Goal: Task Accomplishment & Management: Manage account settings

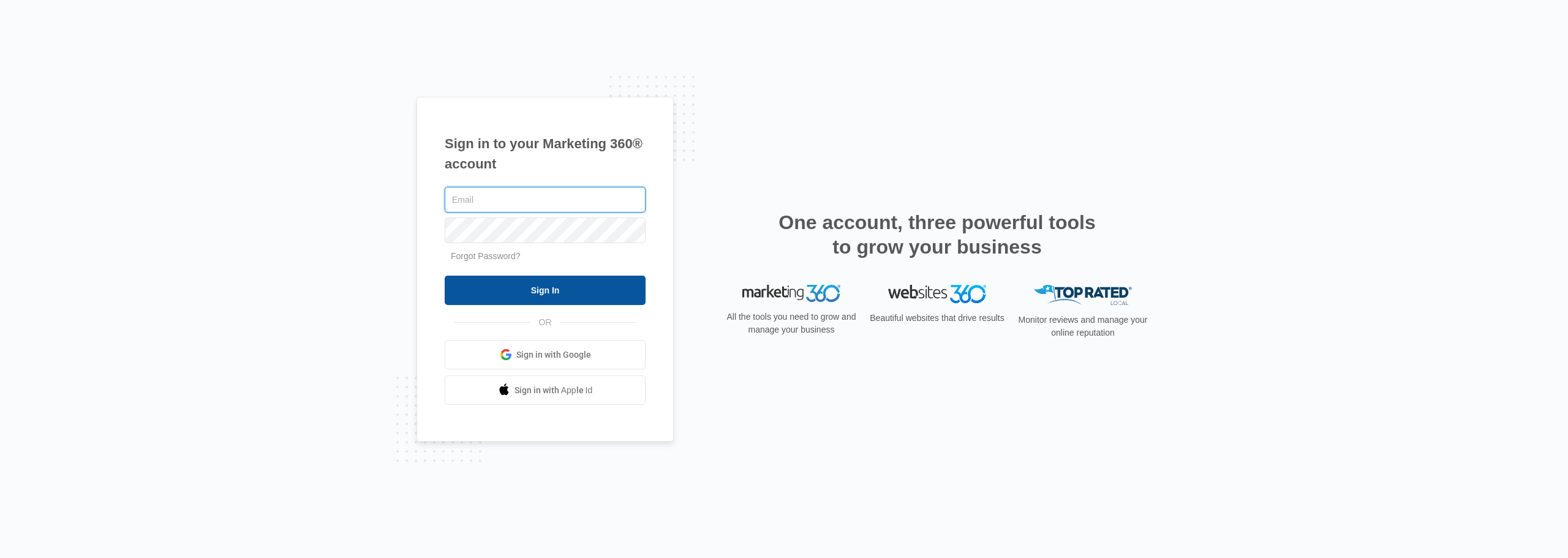
type input "[EMAIL_ADDRESS][DOMAIN_NAME]"
click at [492, 283] on input "Sign In" at bounding box center [545, 290] width 201 height 29
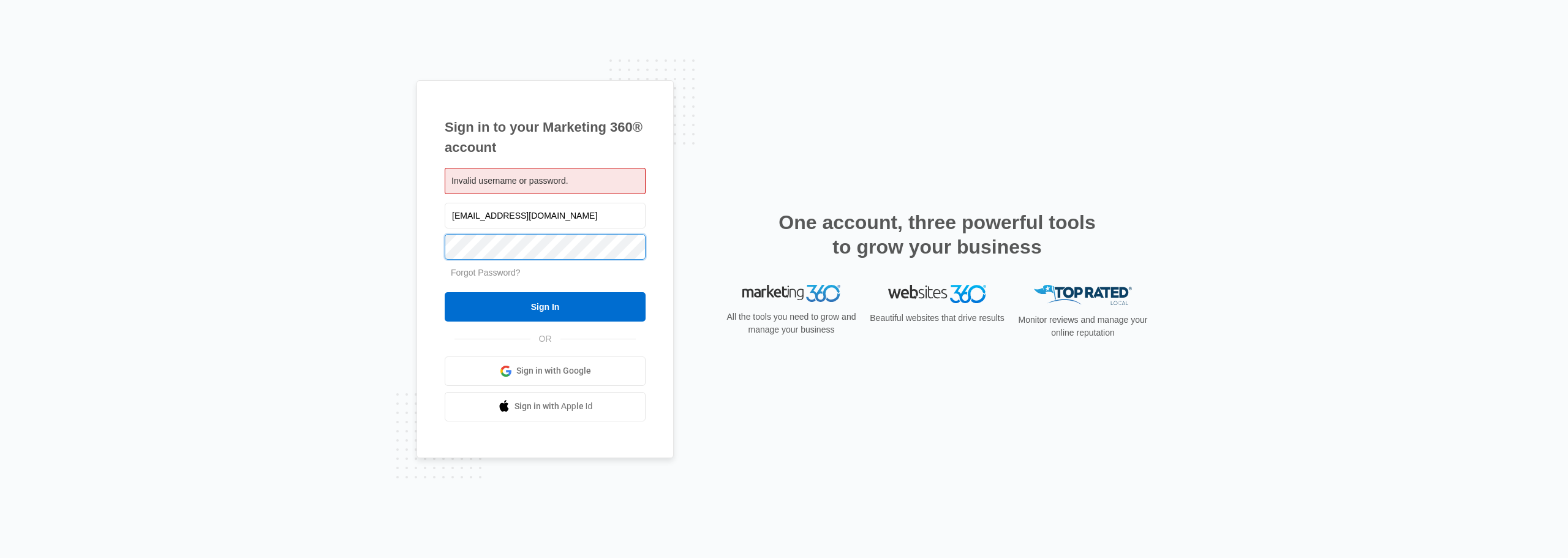
click at [445, 292] on input "Sign In" at bounding box center [545, 307] width 201 height 29
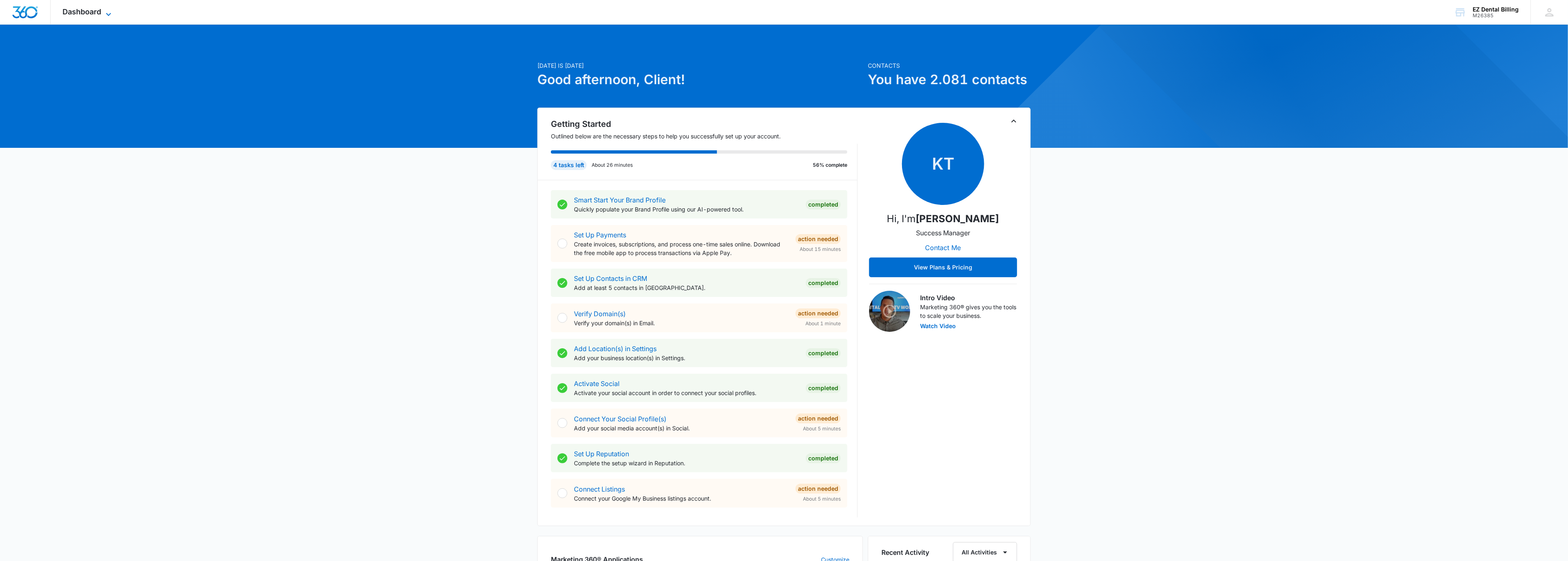
click at [89, 13] on span "Dashboard" at bounding box center [82, 12] width 39 height 9
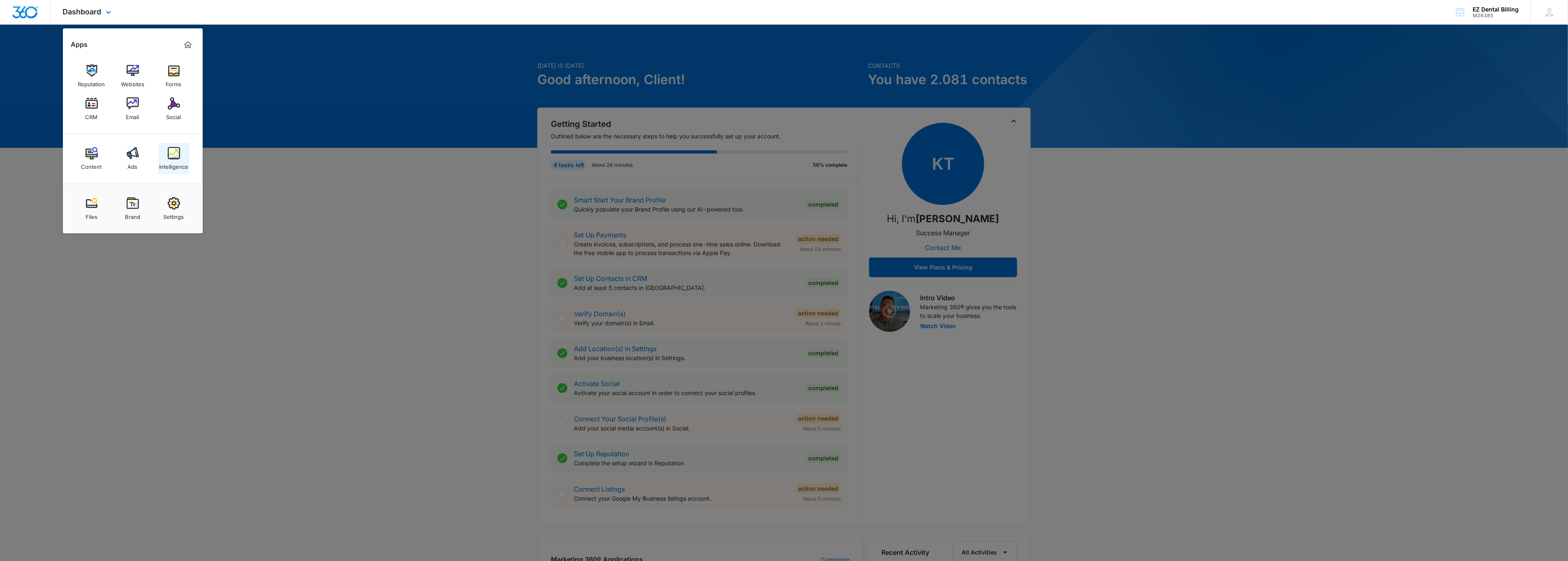
click at [165, 154] on link "Intelligence" at bounding box center [173, 158] width 31 height 31
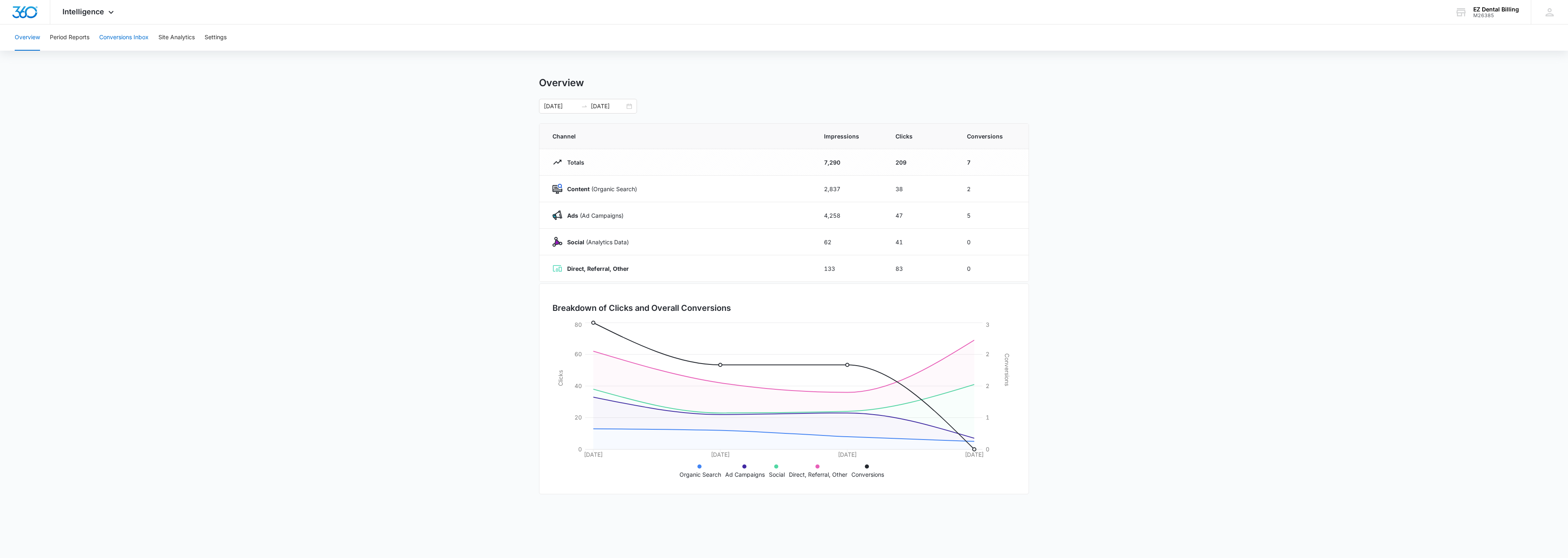
click at [105, 36] on button "Conversions Inbox" at bounding box center [124, 37] width 49 height 26
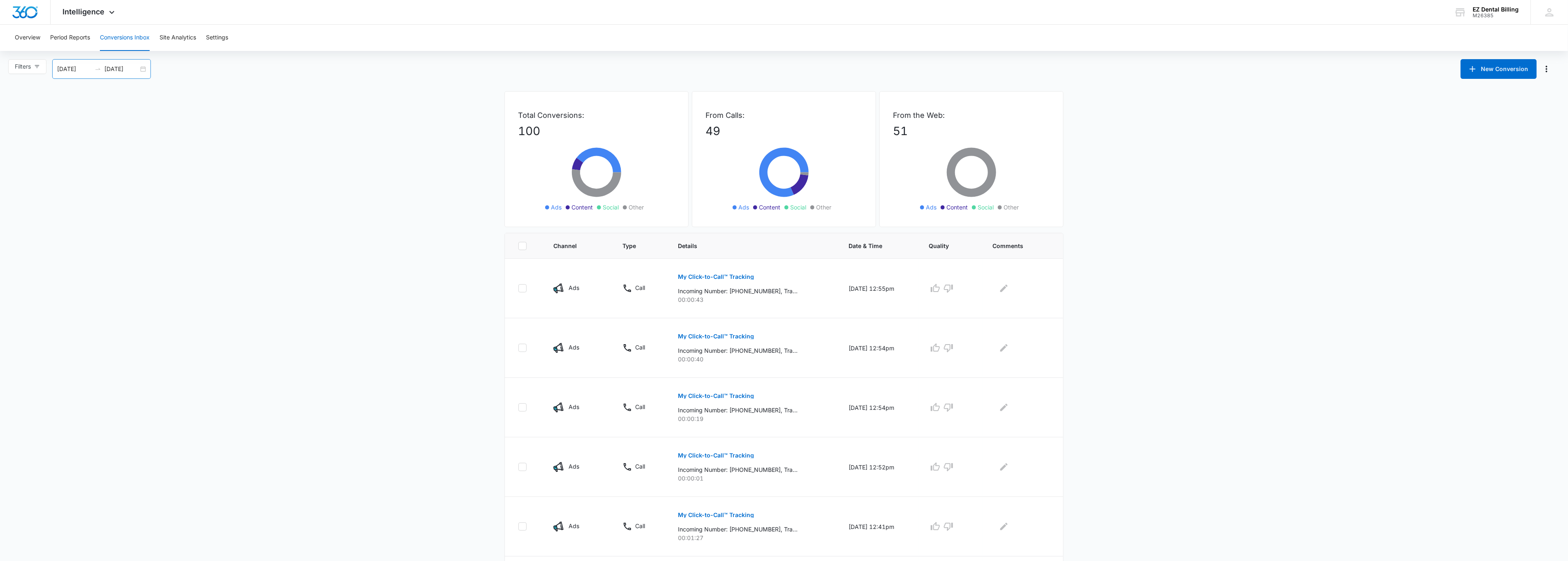
click at [86, 70] on input "[DATE]" at bounding box center [74, 69] width 34 height 9
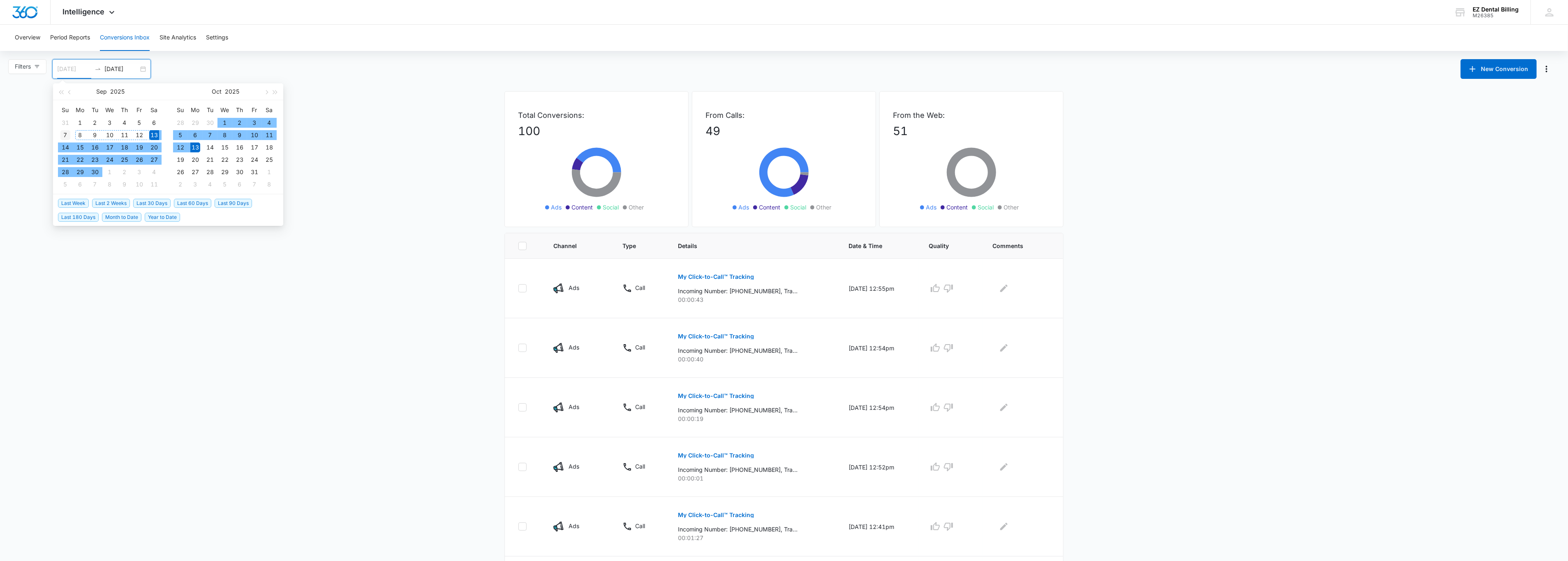
type input "[DATE]"
click at [64, 135] on div "7" at bounding box center [66, 135] width 10 height 10
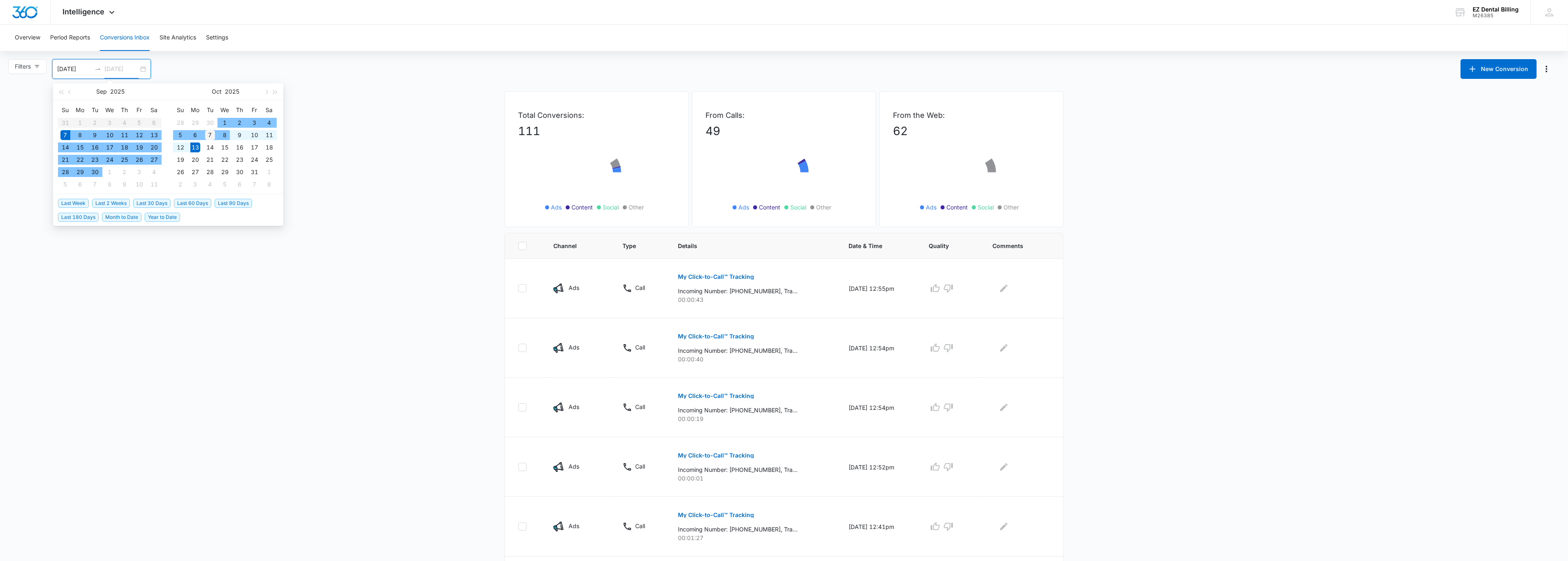
type input "[DATE]"
click at [207, 136] on div "7" at bounding box center [210, 135] width 10 height 10
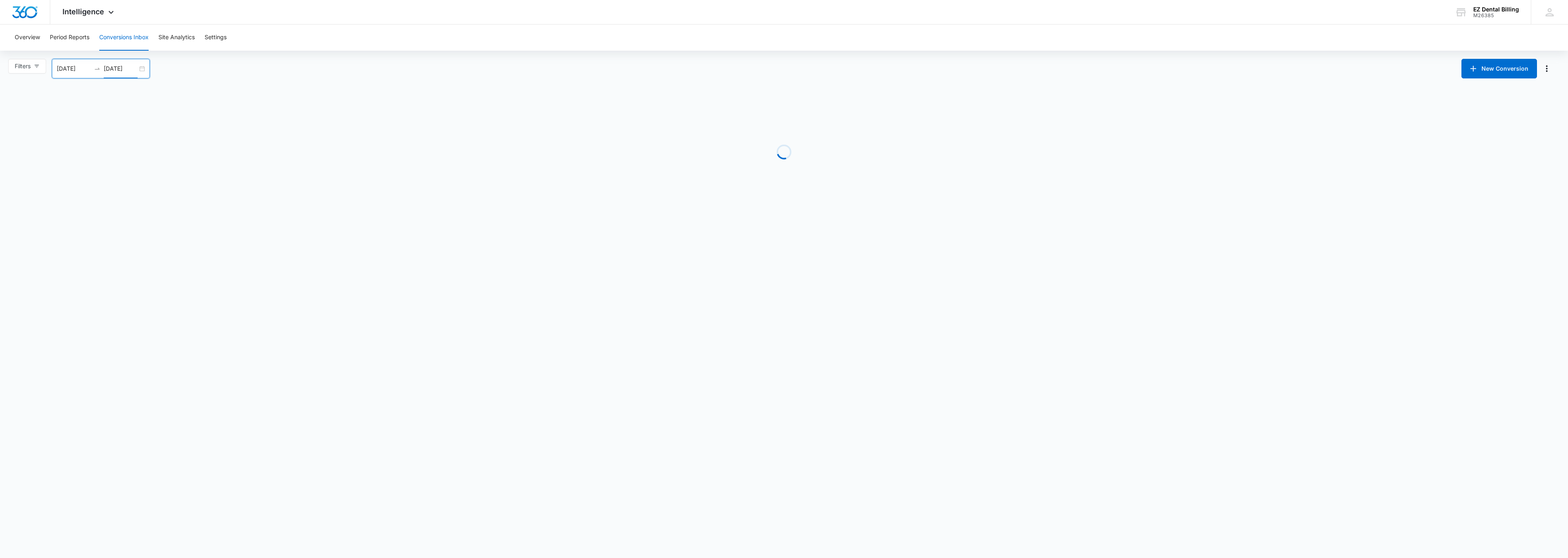
click at [84, 65] on input "[DATE]" at bounding box center [74, 68] width 34 height 9
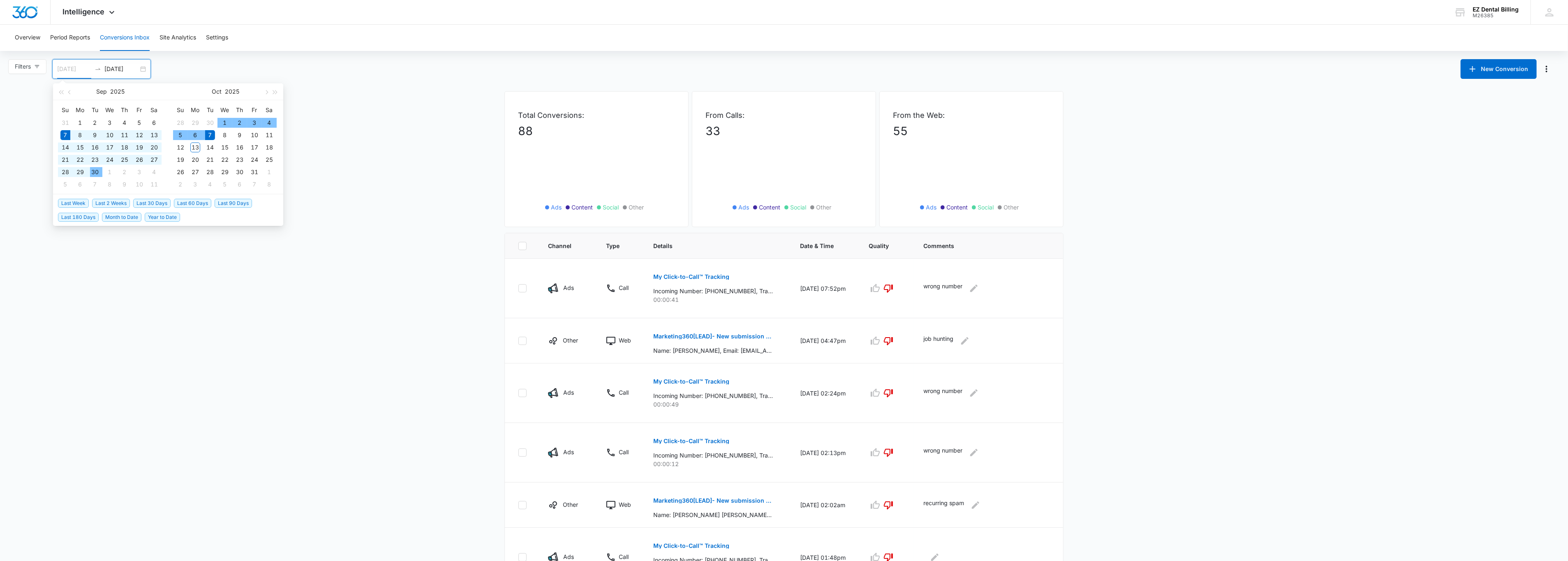
type input "[DATE]"
click at [209, 131] on div "7" at bounding box center [210, 135] width 10 height 10
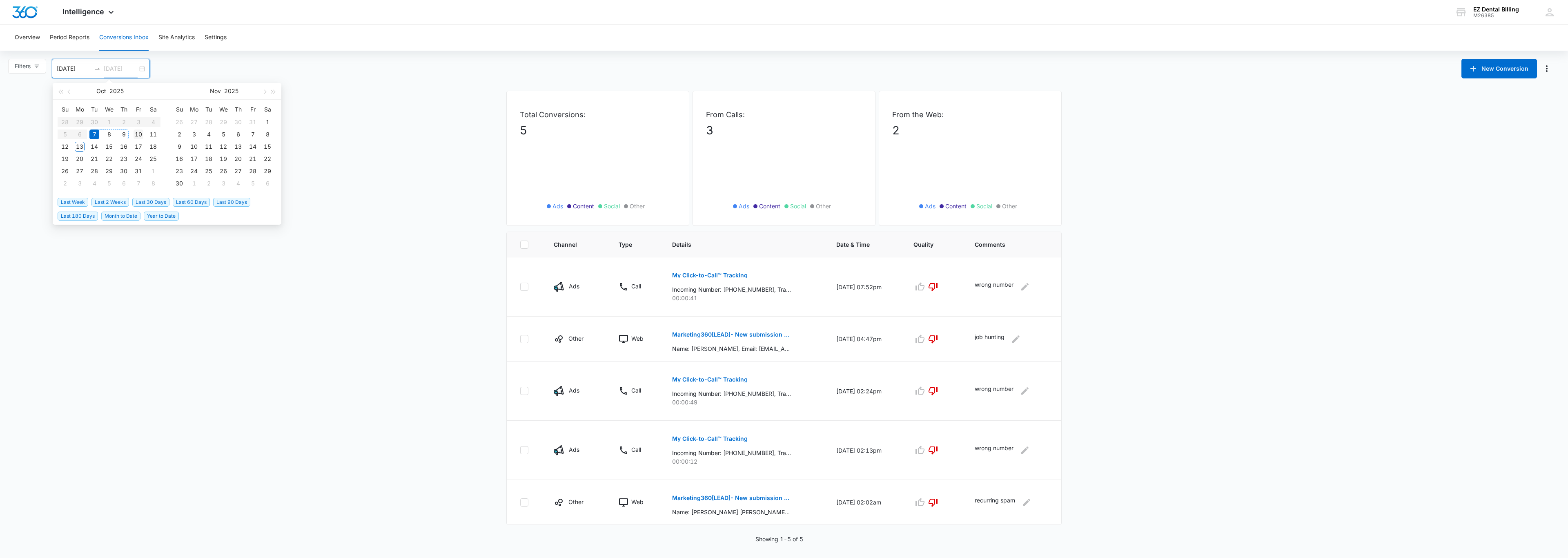
type input "[DATE]"
click at [138, 130] on div "10" at bounding box center [138, 135] width 10 height 10
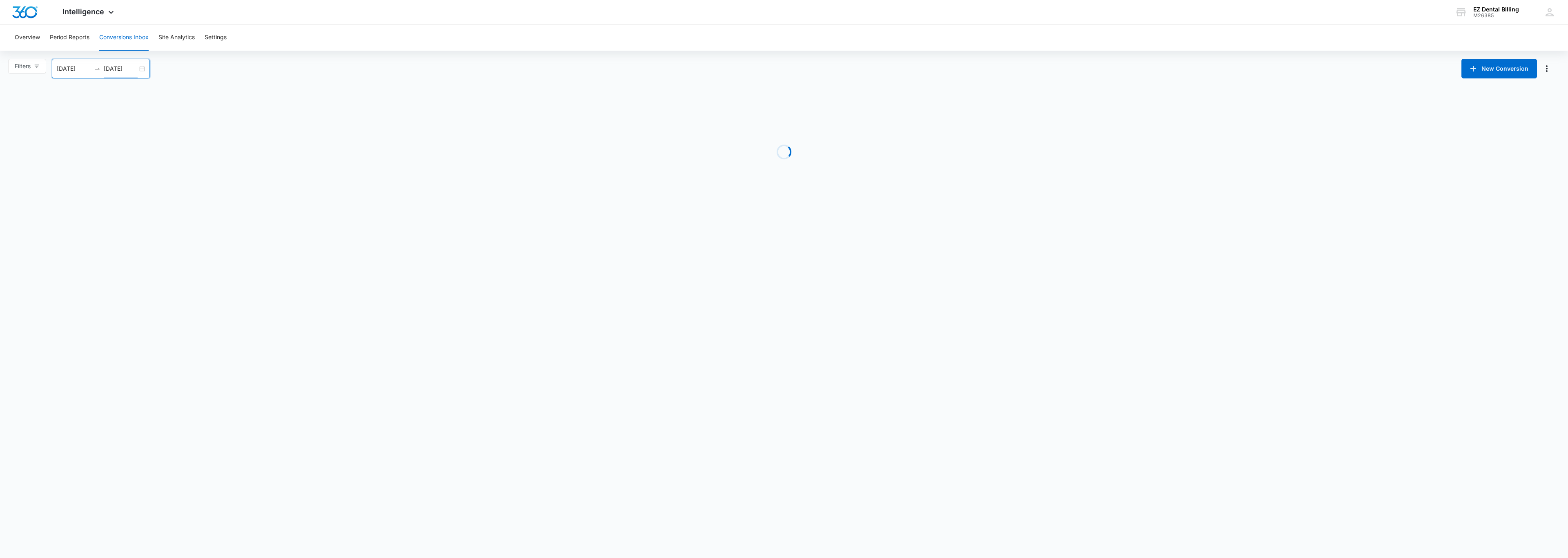
click at [321, 71] on div "Filters [DATE] [DATE] New Conversion [DATE] Su Mo Tu We Th Fr Sa 28 29 30 1 2 3…" at bounding box center [784, 69] width 1568 height 19
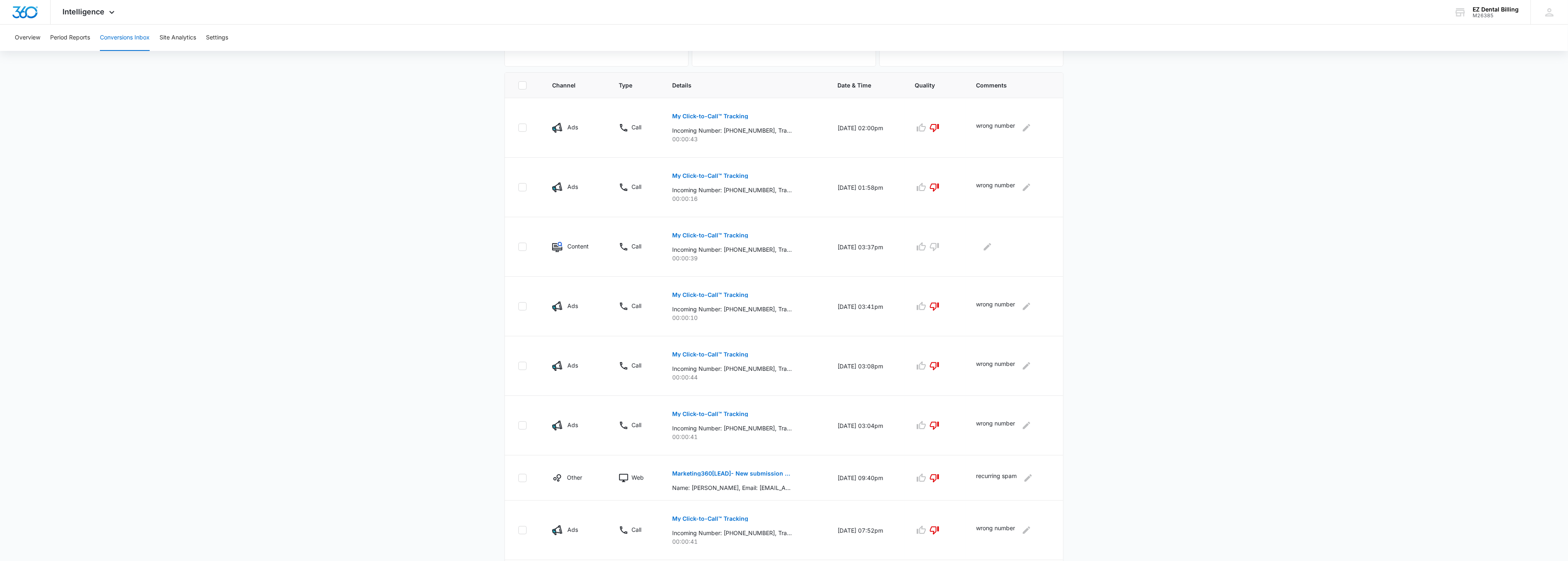
scroll to position [293, 0]
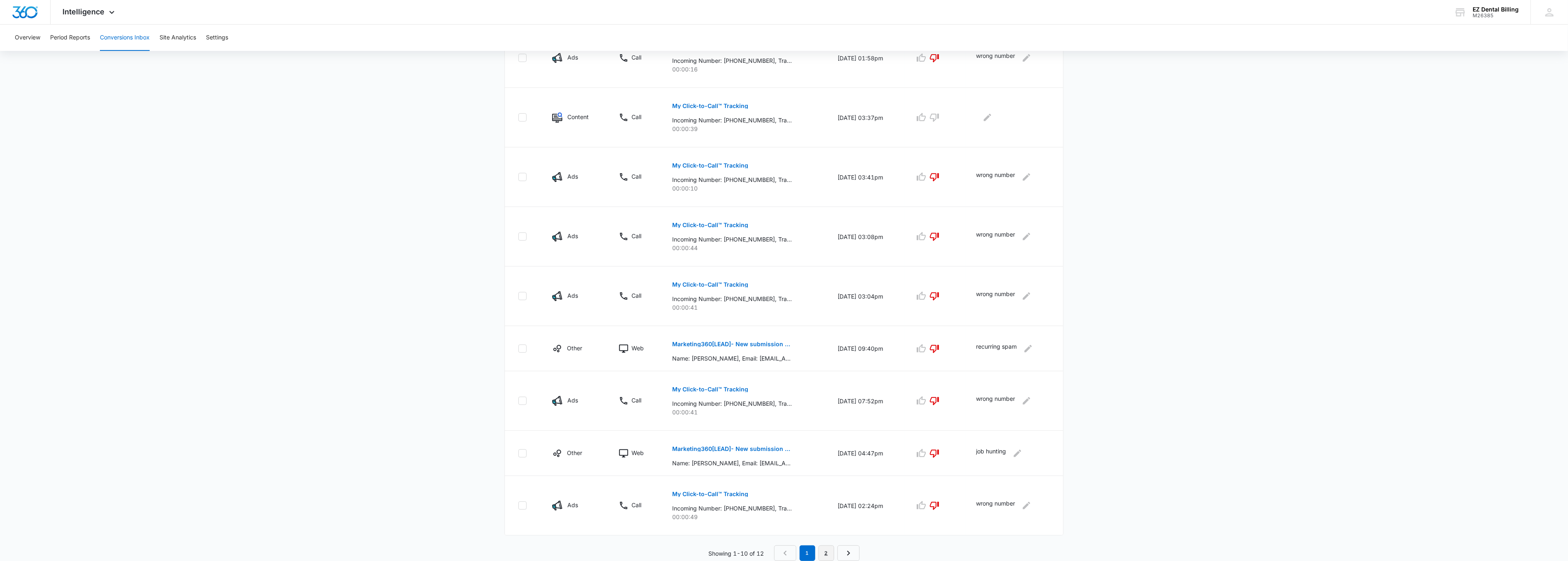
click at [830, 557] on link "2" at bounding box center [826, 553] width 15 height 15
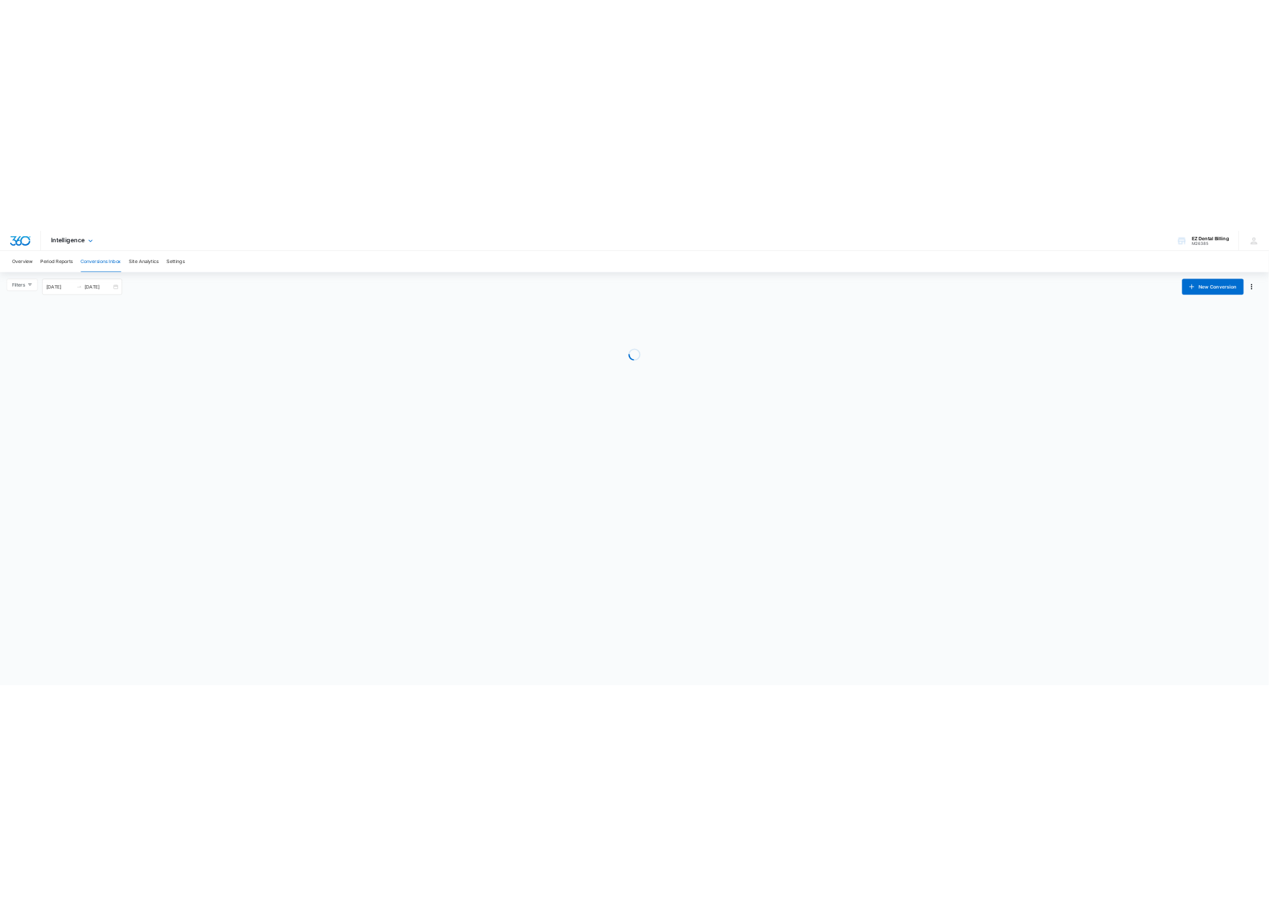
scroll to position [0, 0]
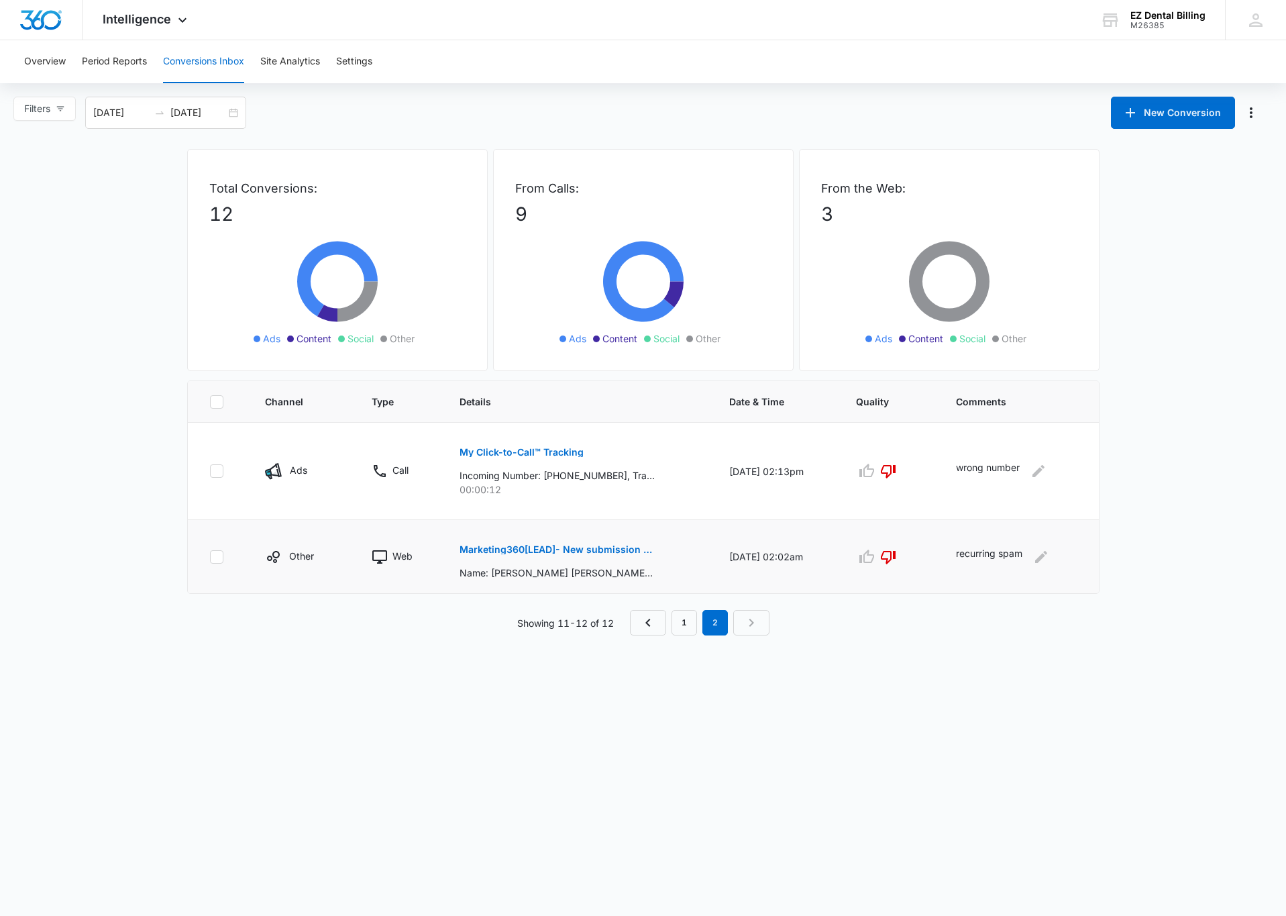
click at [632, 547] on p "Marketing360[LEAD]- New submission from Contact Us EZ Dental Billing" at bounding box center [557, 549] width 195 height 9
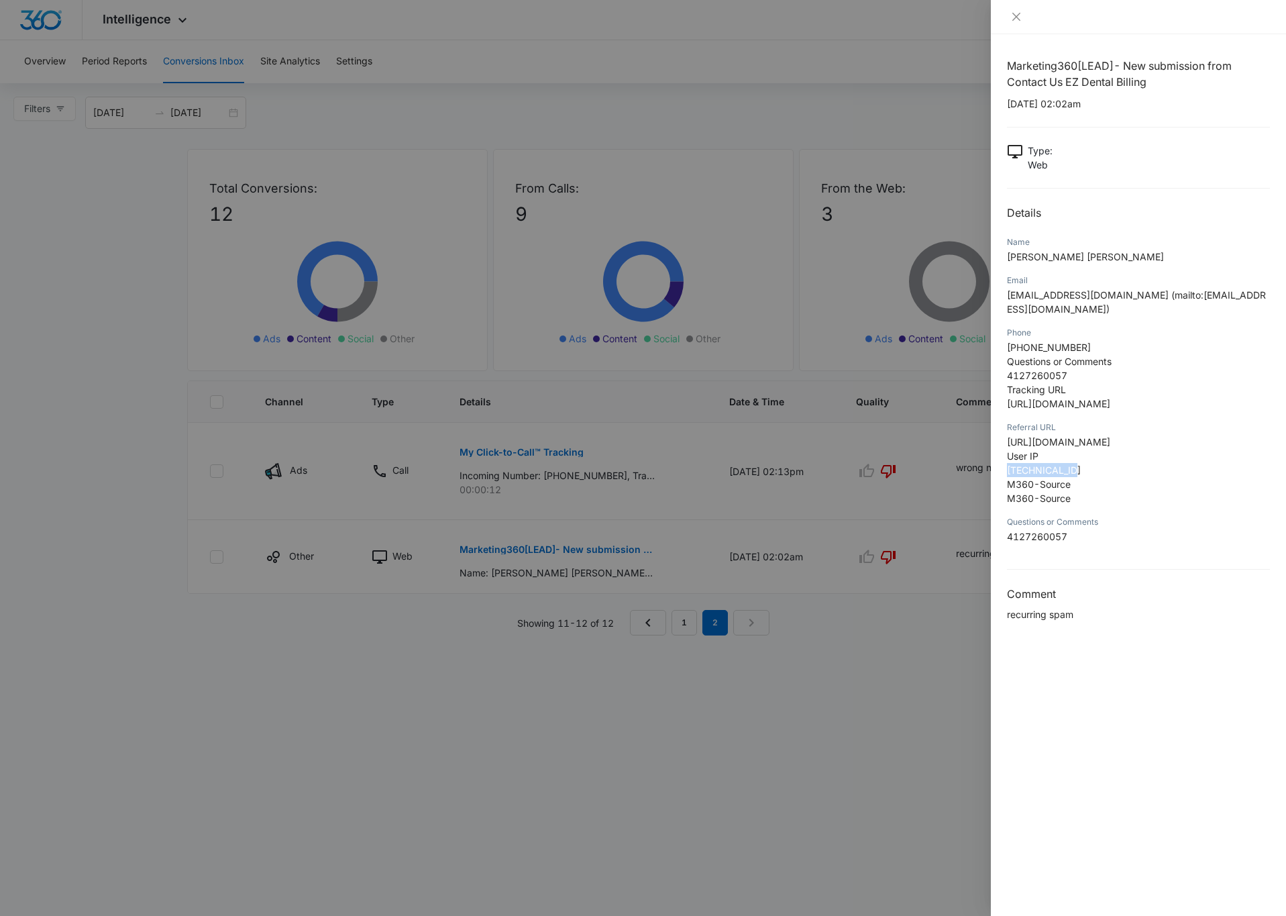
drag, startPoint x: 1075, startPoint y: 502, endPoint x: 1002, endPoint y: 500, distance: 73.1
click at [1002, 500] on div "Marketing360[LEAD]- New submission from Contact Us EZ Dental Billing [DATE] 02:…" at bounding box center [1138, 474] width 295 height 881
copy span "[TECHNICAL_ID]"
click at [987, 614] on div at bounding box center [643, 458] width 1286 height 916
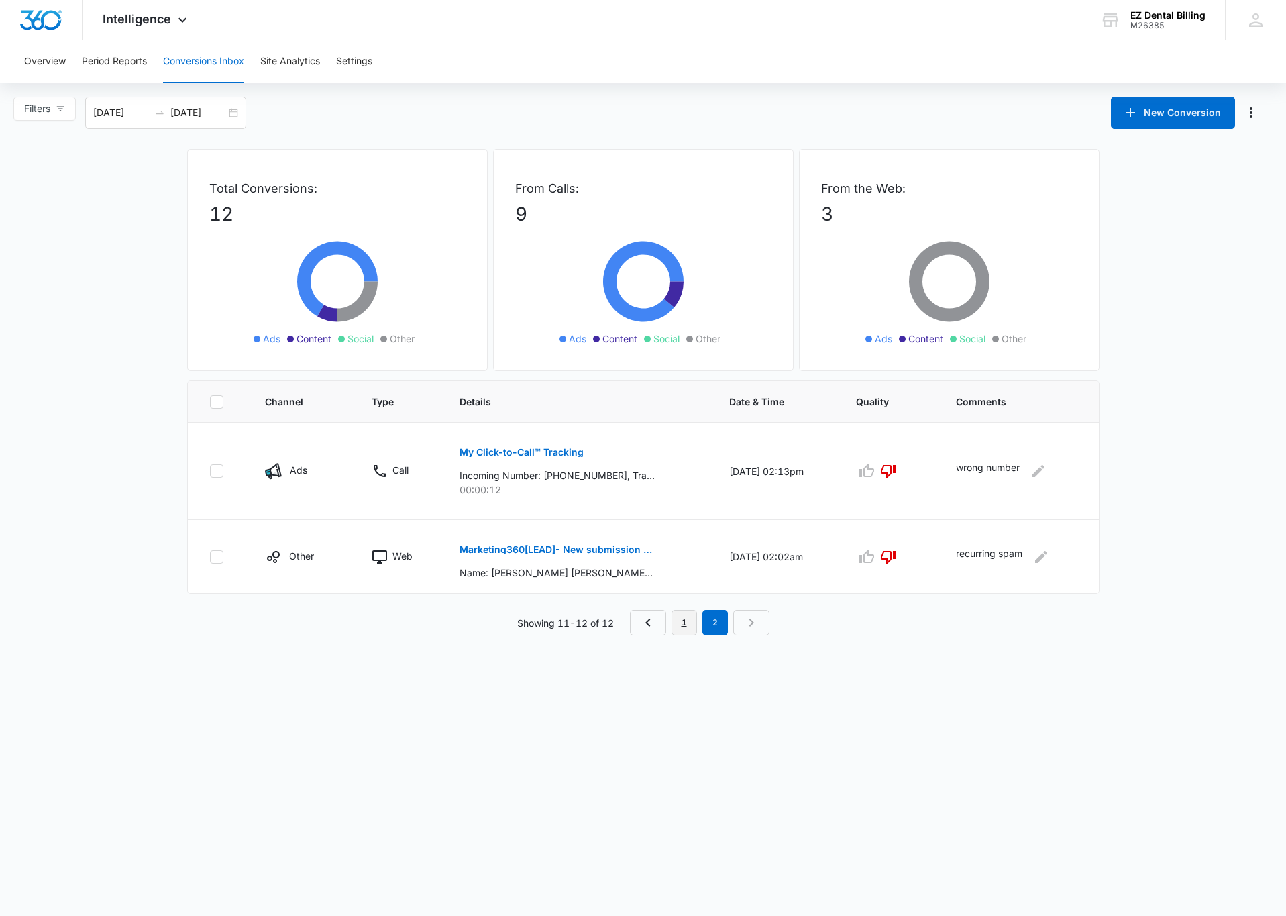
click at [673, 626] on link "1" at bounding box center [684, 622] width 25 height 25
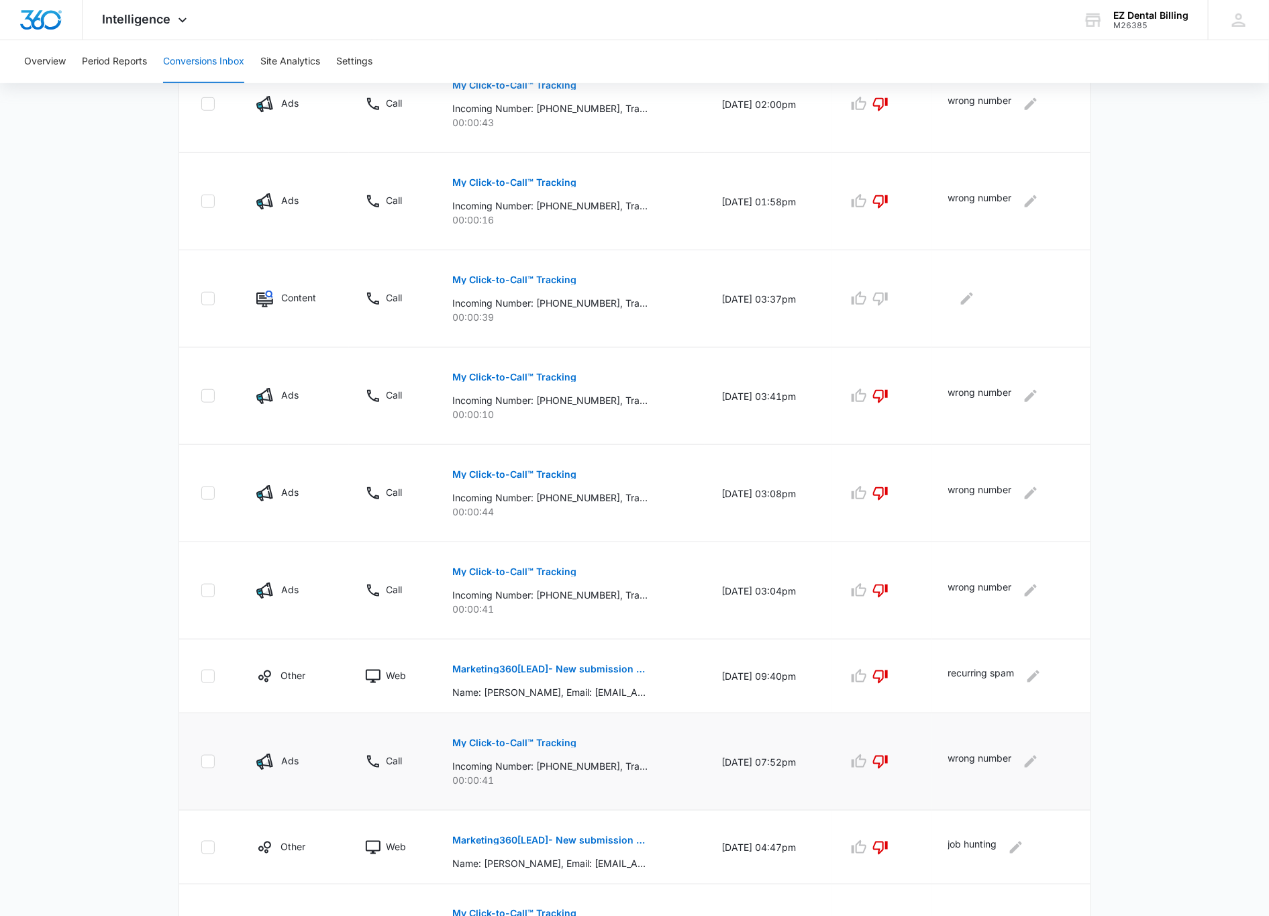
scroll to position [479, 0]
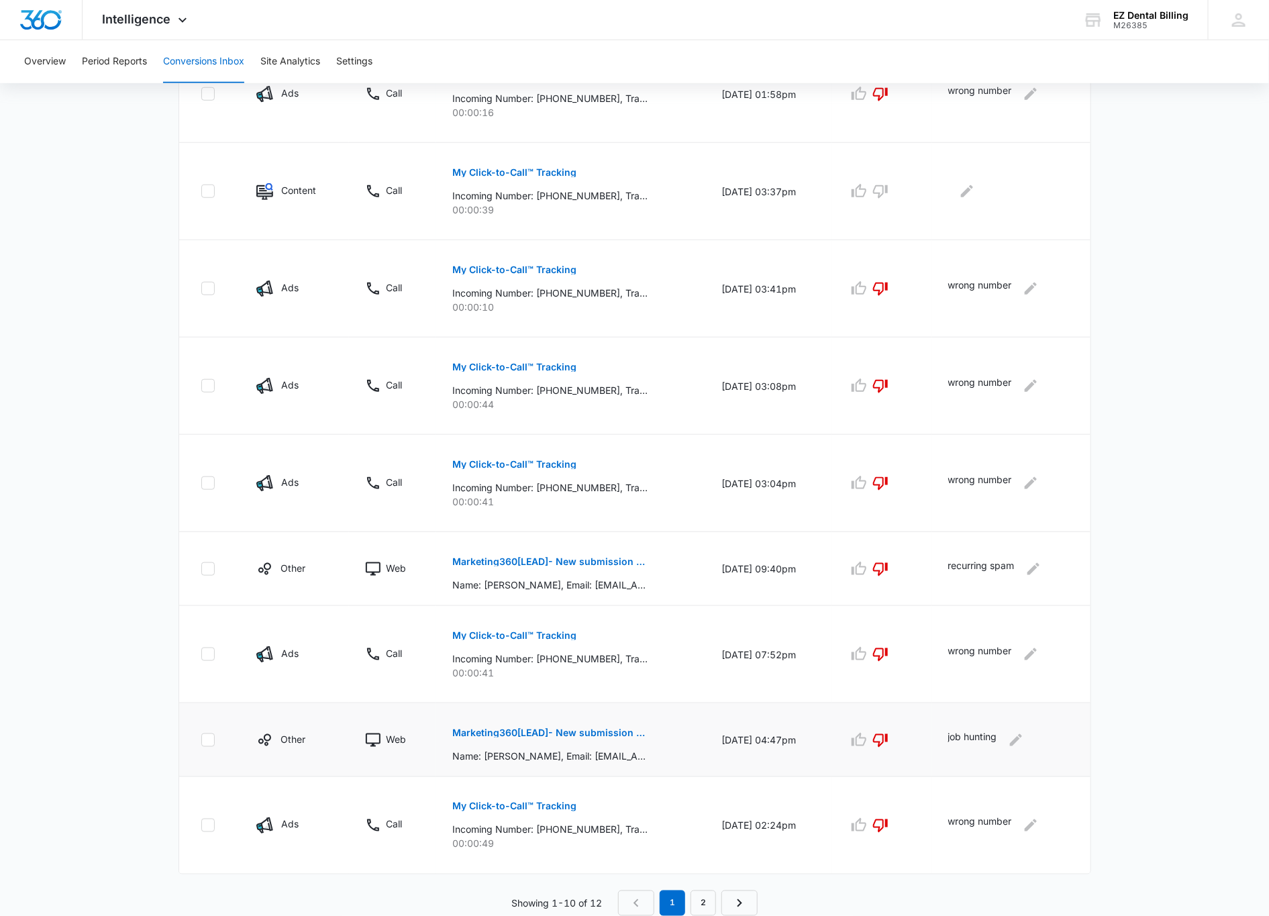
click at [541, 735] on p "Marketing360[LEAD]- New submission from Monster Page Contact Form EZ Dental Bil…" at bounding box center [549, 732] width 195 height 9
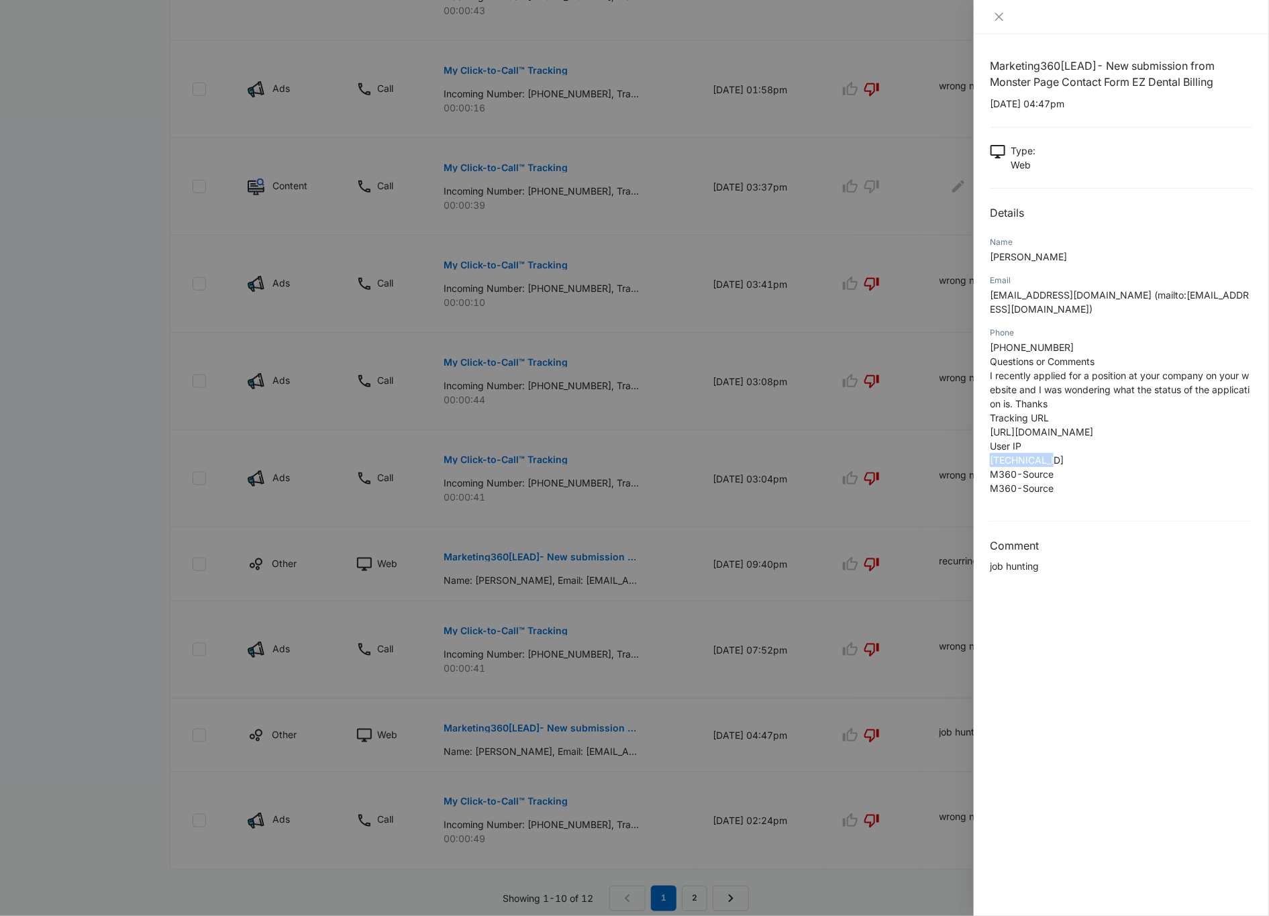
drag, startPoint x: 1069, startPoint y: 449, endPoint x: 1039, endPoint y: 435, distance: 33.6
click at [997, 445] on p "[PHONE_NUMBER] Questions or Comments I recently applied for a position at your …" at bounding box center [1120, 417] width 263 height 155
click at [1039, 435] on p "[PHONE_NUMBER] Questions or Comments I recently applied for a position at your …" at bounding box center [1120, 417] width 263 height 155
click at [745, 580] on div at bounding box center [634, 458] width 1269 height 916
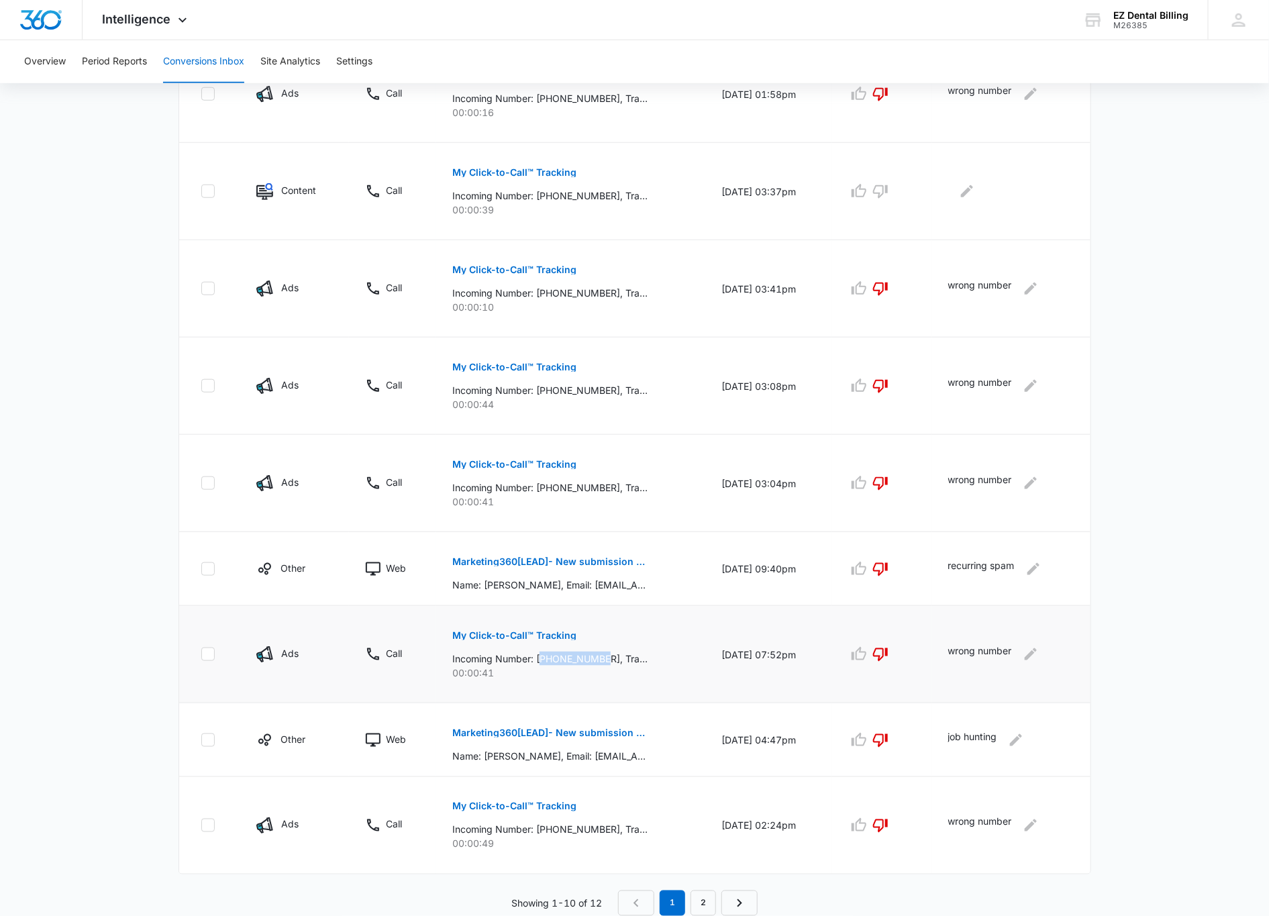
drag, startPoint x: 534, startPoint y: 659, endPoint x: 600, endPoint y: 656, distance: 66.5
click at [600, 656] on p "Incoming Number: [PHONE_NUMBER], Tracking Number: [PHONE_NUMBER], Ring To: [PHO…" at bounding box center [549, 658] width 195 height 14
copy p "18402199702"
drag, startPoint x: 538, startPoint y: 830, endPoint x: 602, endPoint y: 832, distance: 63.8
click at [602, 832] on p "Incoming Number: [PHONE_NUMBER], Tracking Number: [PHONE_NUMBER], Ring To: [PHO…" at bounding box center [549, 829] width 195 height 14
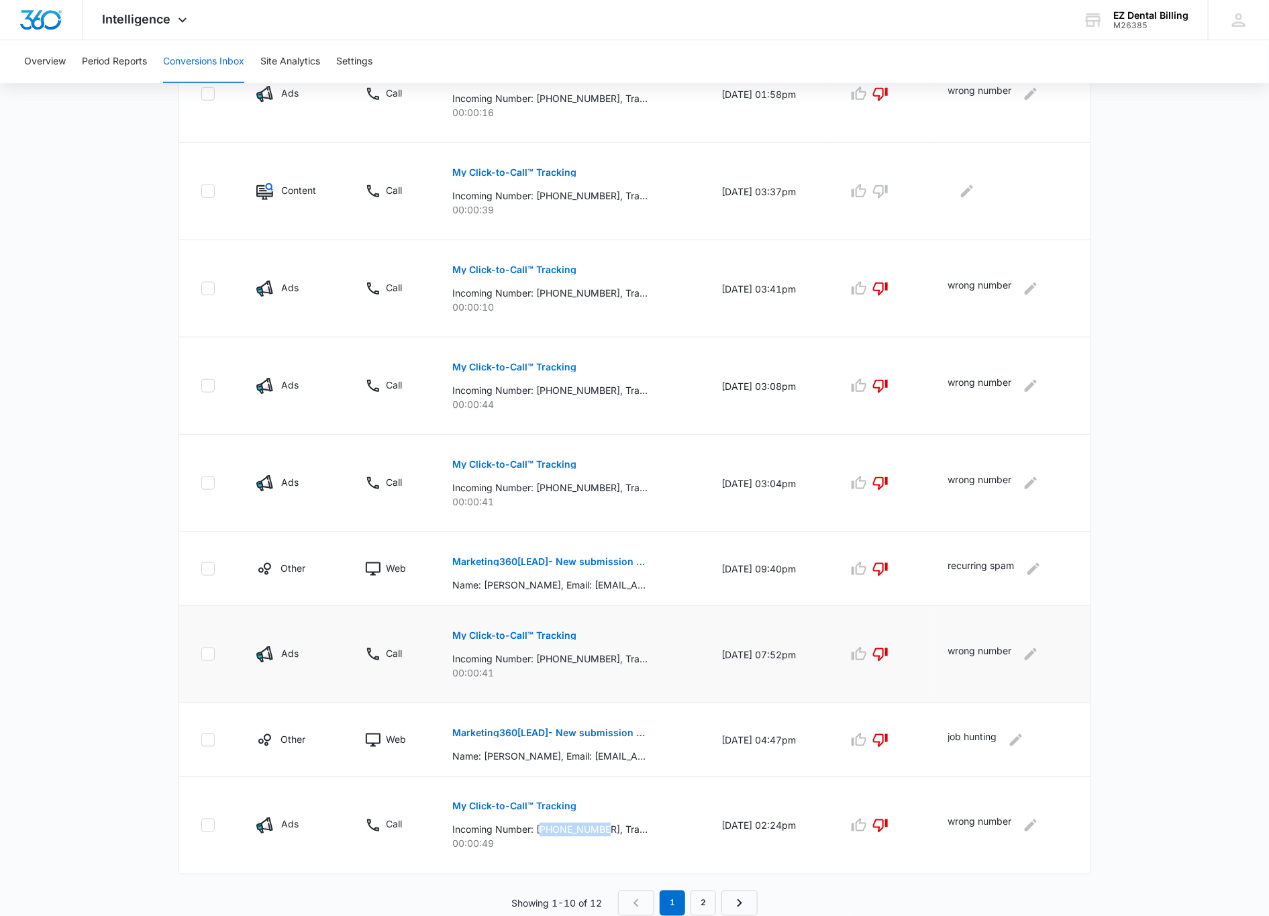
copy p "19163767785"
drag, startPoint x: 537, startPoint y: 658, endPoint x: 602, endPoint y: 654, distance: 64.5
click at [602, 654] on p "Incoming Number: [PHONE_NUMBER], Tracking Number: [PHONE_NUMBER], Ring To: [PHO…" at bounding box center [549, 658] width 195 height 14
copy p "18402199702"
click at [564, 566] on button "Marketing360[LEAD]- New submission from Monster Page Contact Form EZ Dental Bil…" at bounding box center [549, 561] width 195 height 32
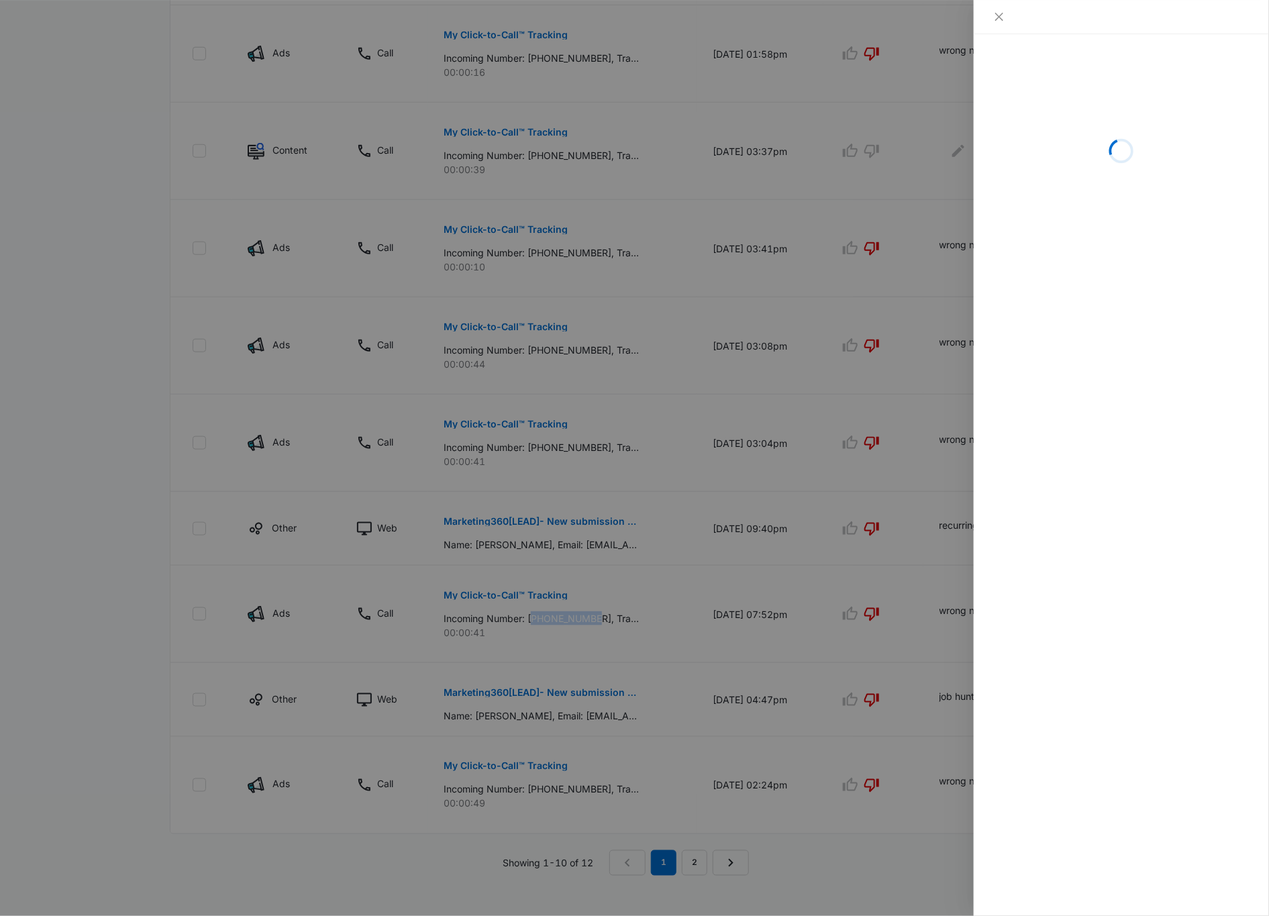
scroll to position [536, 0]
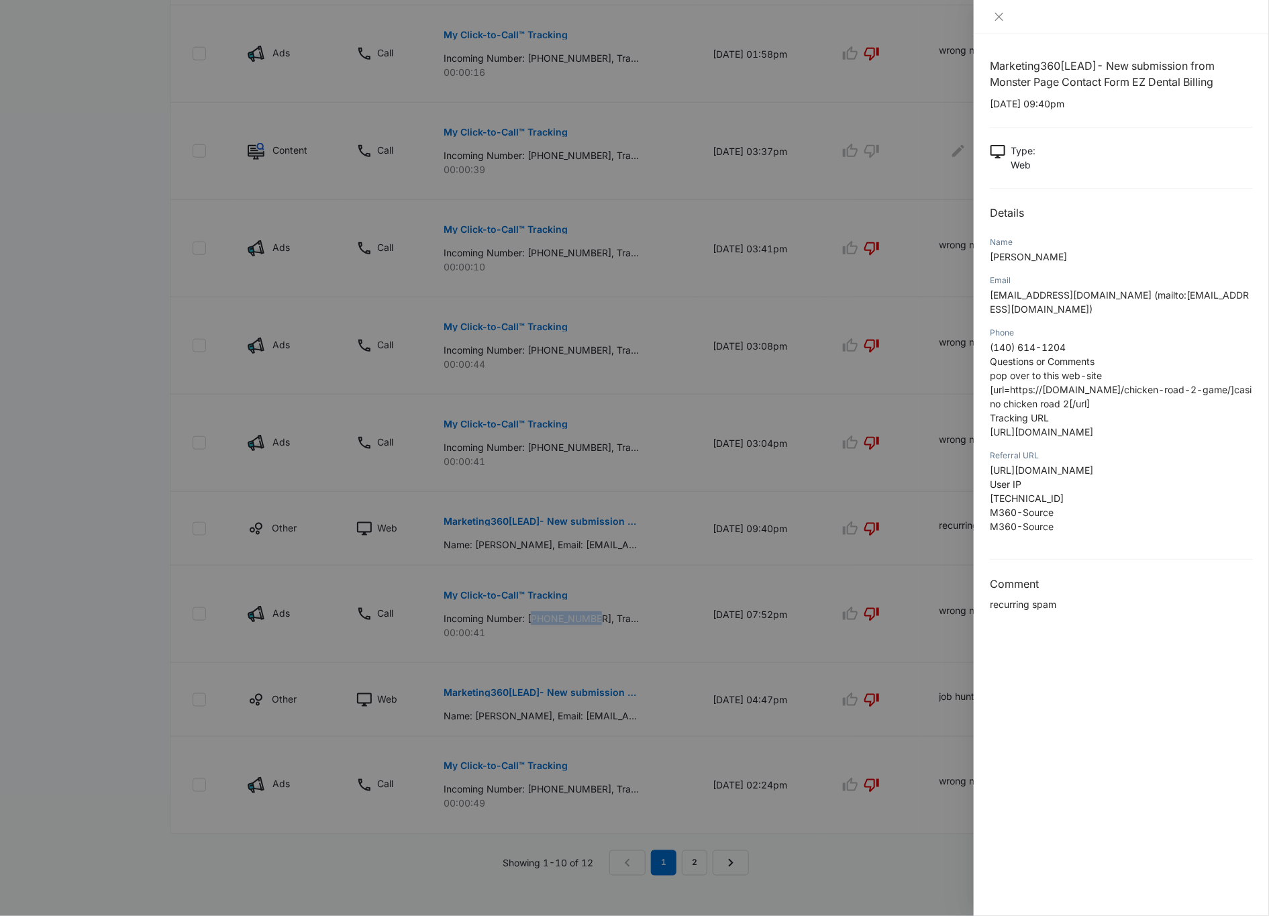
drag, startPoint x: 1071, startPoint y: 497, endPoint x: 988, endPoint y: 499, distance: 82.5
click at [988, 499] on div "Marketing360[LEAD]- New submission from Monster Page Contact Form EZ Dental Bil…" at bounding box center [1120, 474] width 295 height 881
copy span "[TECHNICAL_ID]"
drag, startPoint x: 676, startPoint y: 514, endPoint x: 628, endPoint y: 483, distance: 57.3
click at [675, 514] on div at bounding box center [634, 458] width 1269 height 916
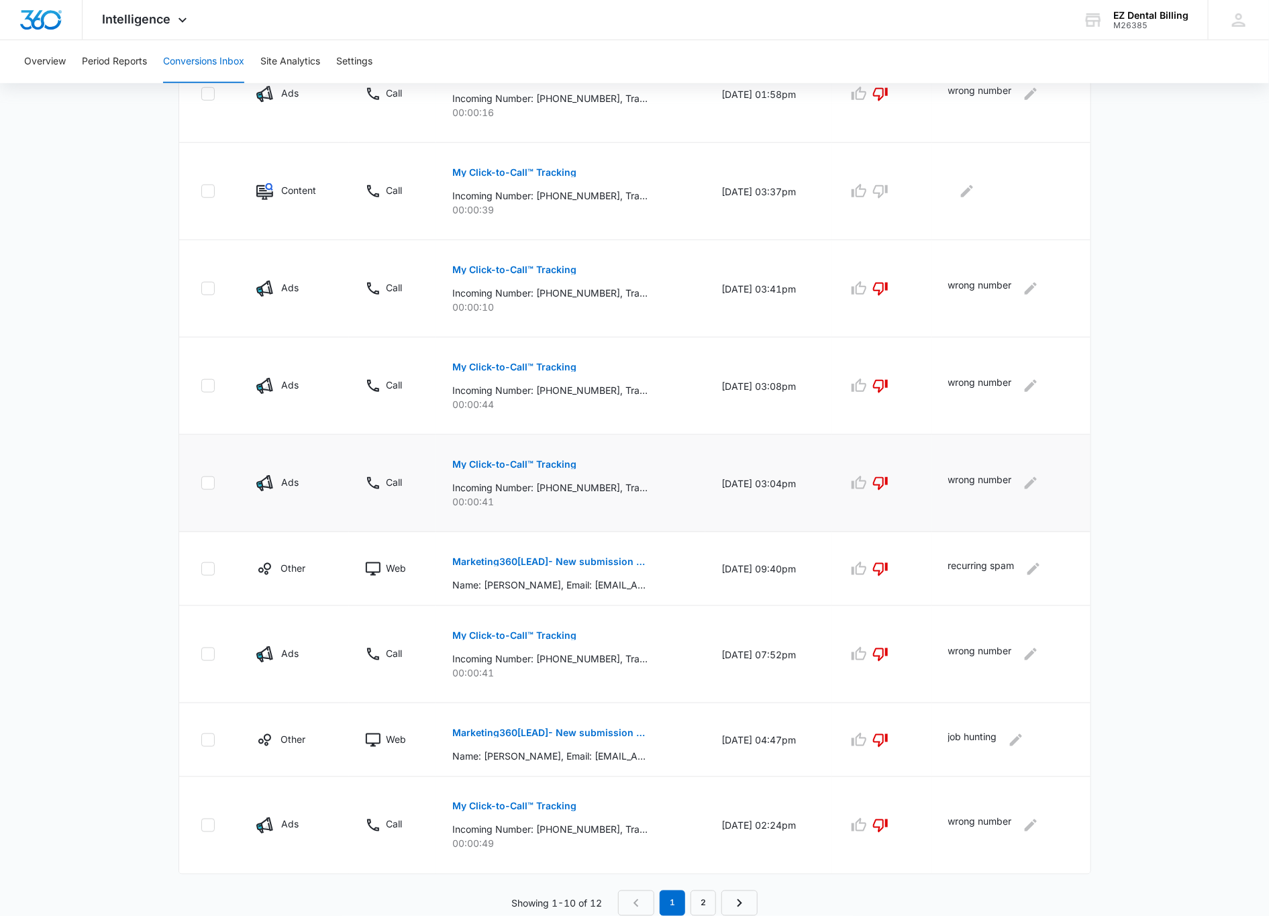
scroll to position [479, 0]
drag, startPoint x: 536, startPoint y: 480, endPoint x: 602, endPoint y: 481, distance: 65.8
click at [602, 481] on p "Incoming Number: [PHONE_NUMBER], Tracking Number: [PHONE_NUMBER], Ring To: [PHO…" at bounding box center [549, 487] width 195 height 14
copy p "13236139728"
drag, startPoint x: 537, startPoint y: 389, endPoint x: 602, endPoint y: 388, distance: 64.4
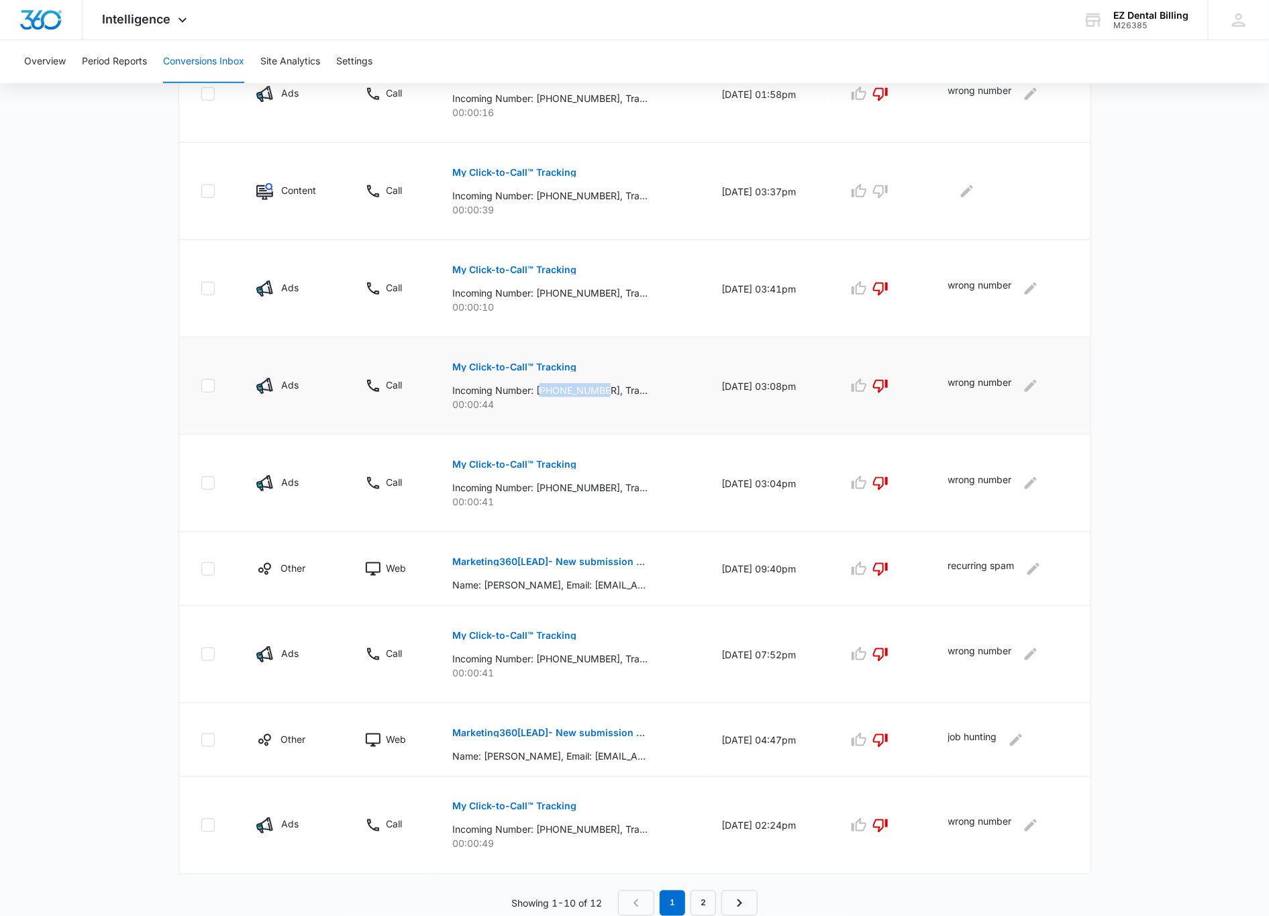
click at [602, 388] on p "Incoming Number: [PHONE_NUMBER], Tracking Number: [PHONE_NUMBER], Ring To: [PHO…" at bounding box center [549, 390] width 195 height 14
copy p "16262193725"
drag, startPoint x: 535, startPoint y: 290, endPoint x: 602, endPoint y: 286, distance: 66.5
click at [602, 286] on p "Incoming Number: [PHONE_NUMBER], Tracking Number: [PHONE_NUMBER], Ring To: [PHO…" at bounding box center [549, 293] width 195 height 14
copy p "15306062159"
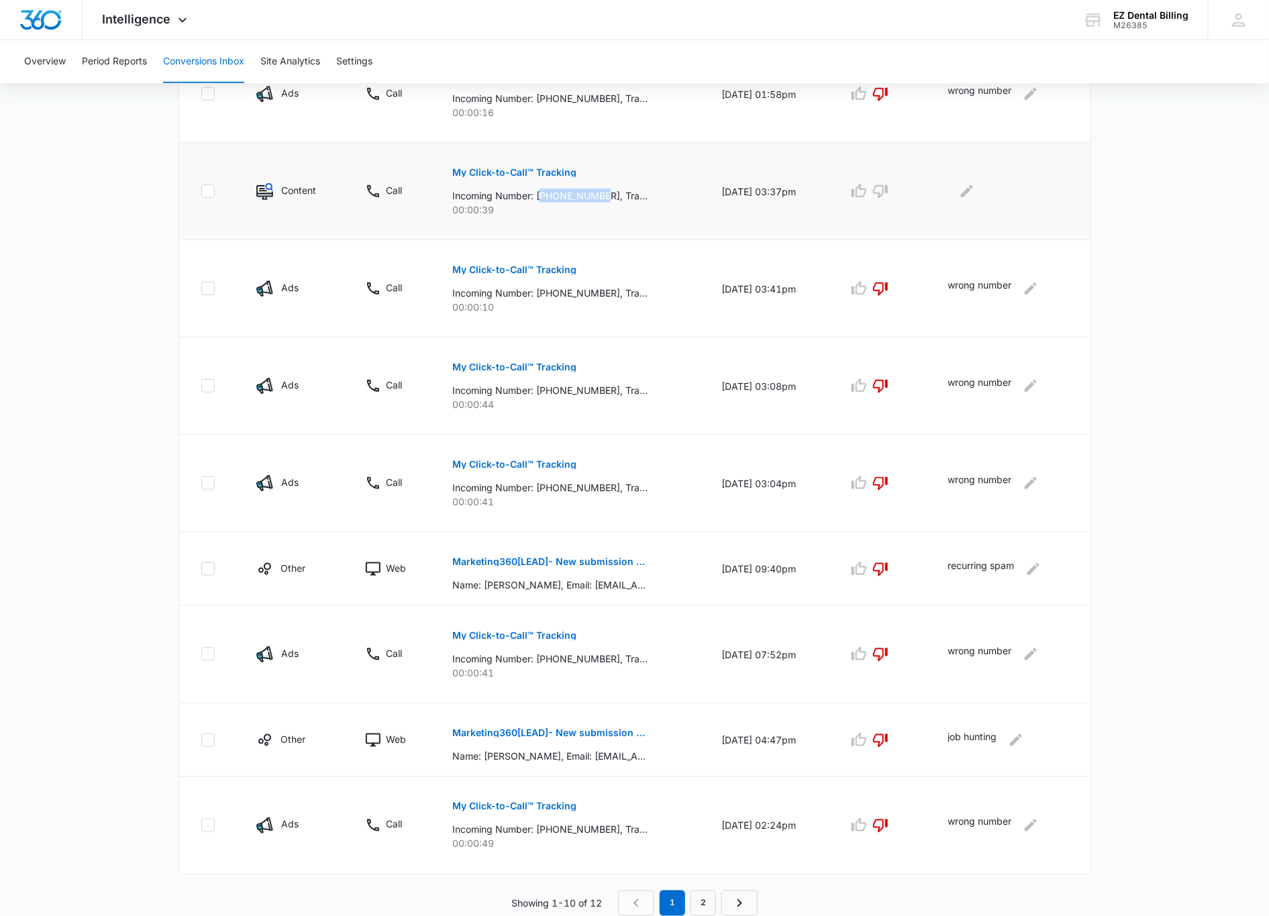
drag, startPoint x: 533, startPoint y: 193, endPoint x: 602, endPoint y: 191, distance: 68.5
click at [602, 191] on p "Incoming Number: [PHONE_NUMBER], Tracking Number: [PHONE_NUMBER], Ring To: [PHO…" at bounding box center [549, 196] width 195 height 14
copy p "16156622400"
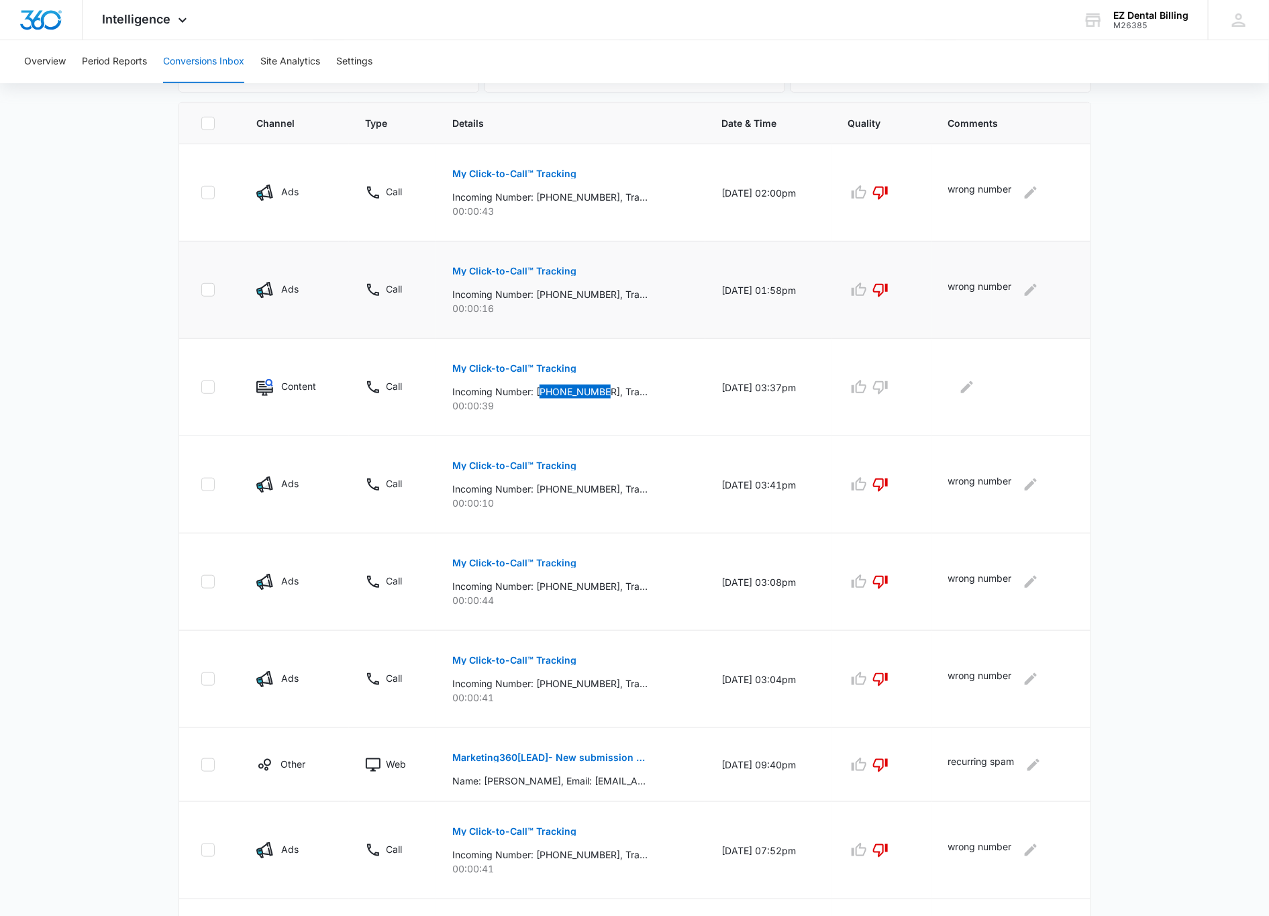
scroll to position [278, 0]
drag, startPoint x: 532, startPoint y: 296, endPoint x: 602, endPoint y: 298, distance: 70.5
click at [602, 298] on p "Incoming Number: [PHONE_NUMBER], Tracking Number: [PHONE_NUMBER], Ring To: [PHO…" at bounding box center [549, 295] width 195 height 14
copy p "[PHONE_NUMBER]"
drag, startPoint x: 534, startPoint y: 196, endPoint x: 602, endPoint y: 200, distance: 67.9
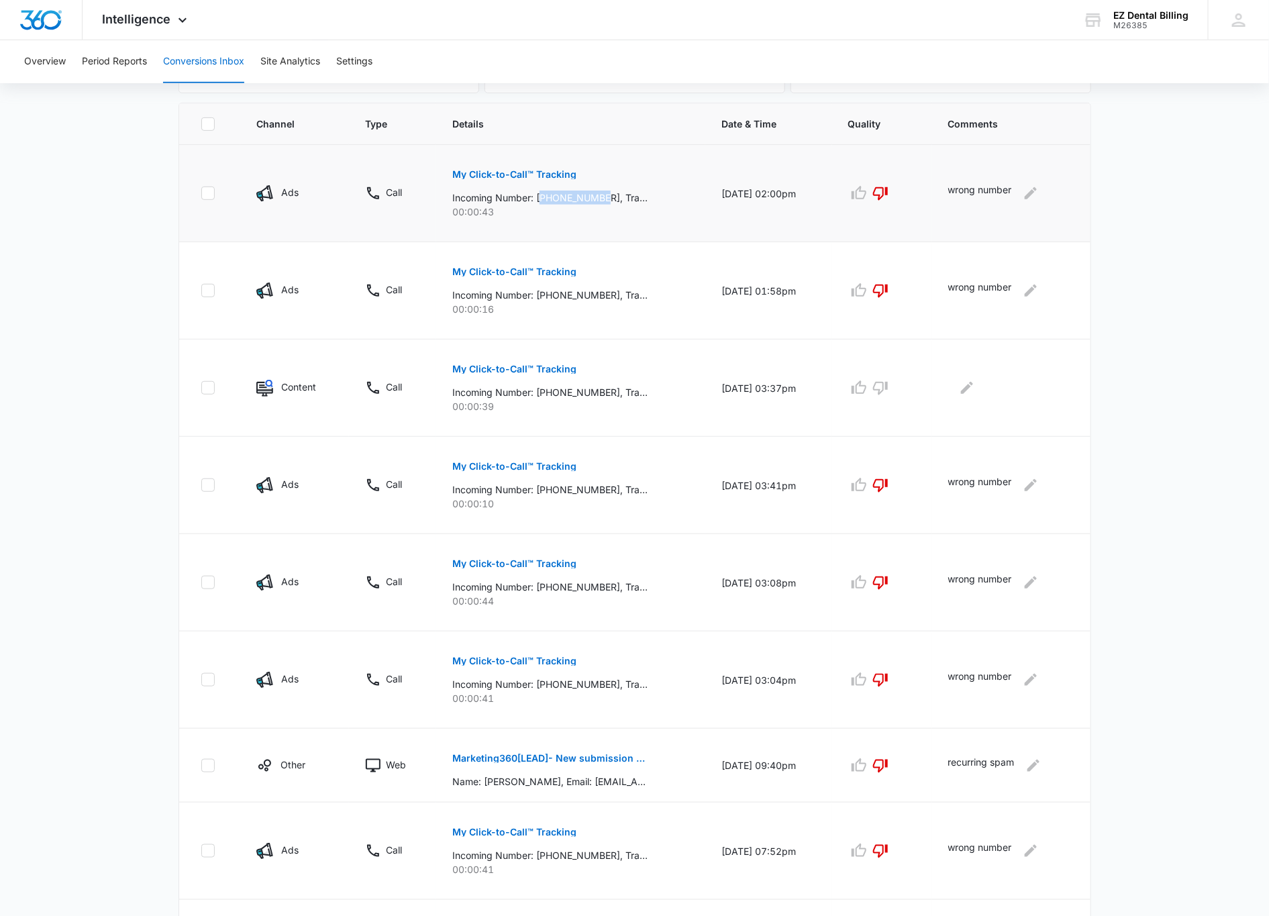
click at [602, 200] on p "Incoming Number: [PHONE_NUMBER], Tracking Number: [PHONE_NUMBER], Ring To: [PHO…" at bounding box center [549, 198] width 195 height 14
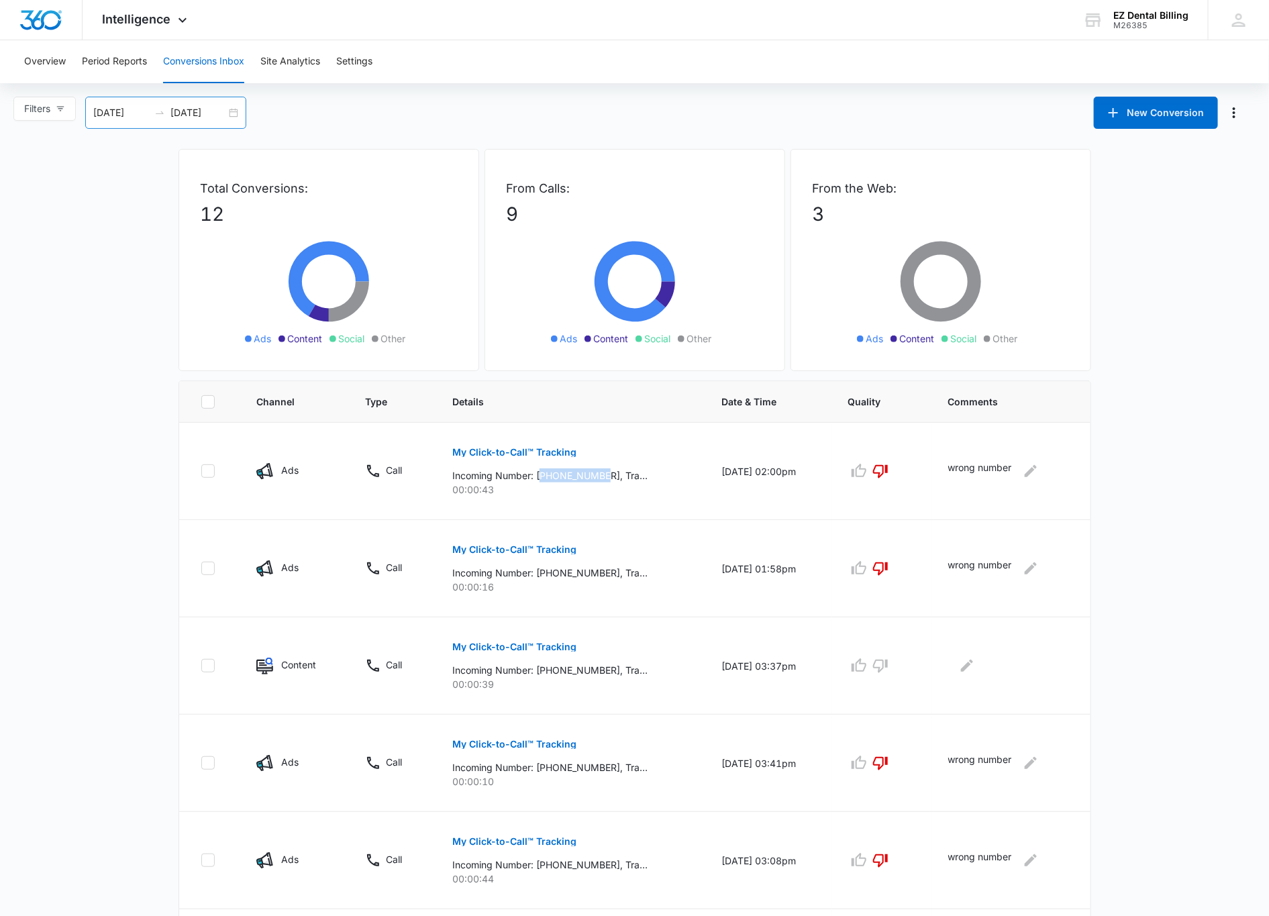
click at [123, 107] on input "[DATE]" at bounding box center [121, 112] width 56 height 15
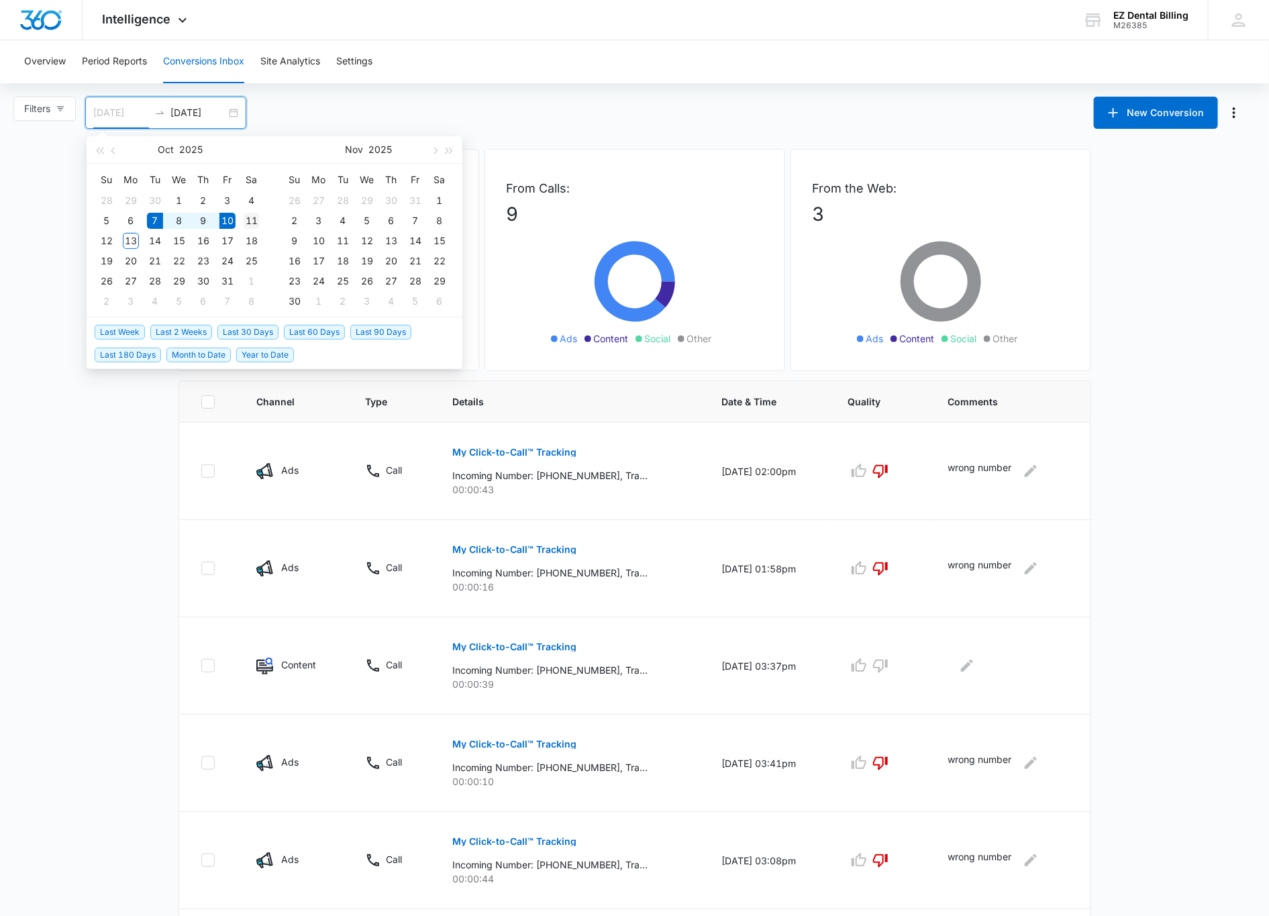
type input "[DATE]"
click at [242, 225] on td "11" at bounding box center [251, 221] width 24 height 20
type input "[DATE]"
click at [107, 240] on div "12" at bounding box center [107, 241] width 16 height 16
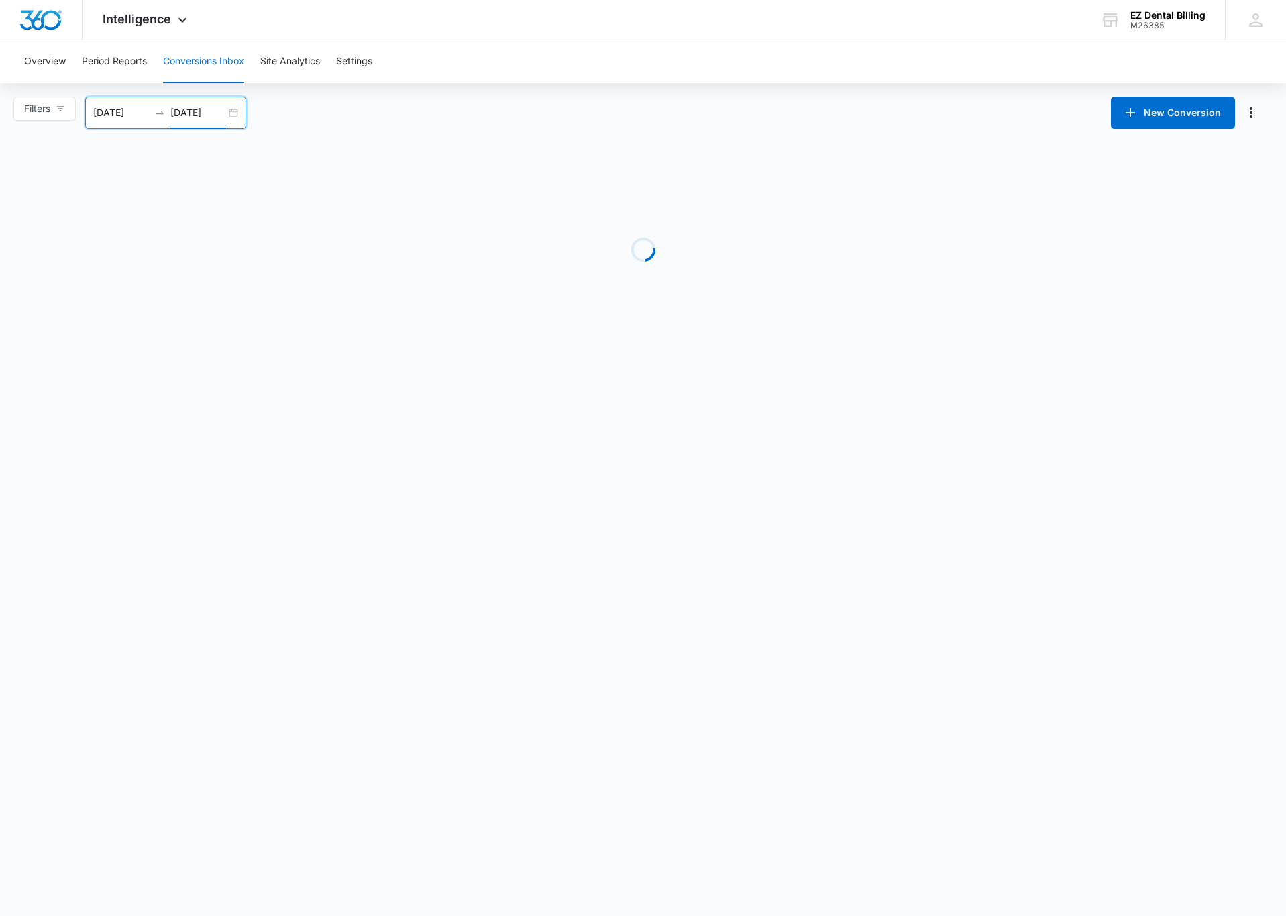
click at [19, 339] on main "Filters [DATE] [DATE] New Conversion [DATE] Su Mo Tu We Th Fr Sa 28 29 30 1 2 3…" at bounding box center [643, 224] width 1286 height 254
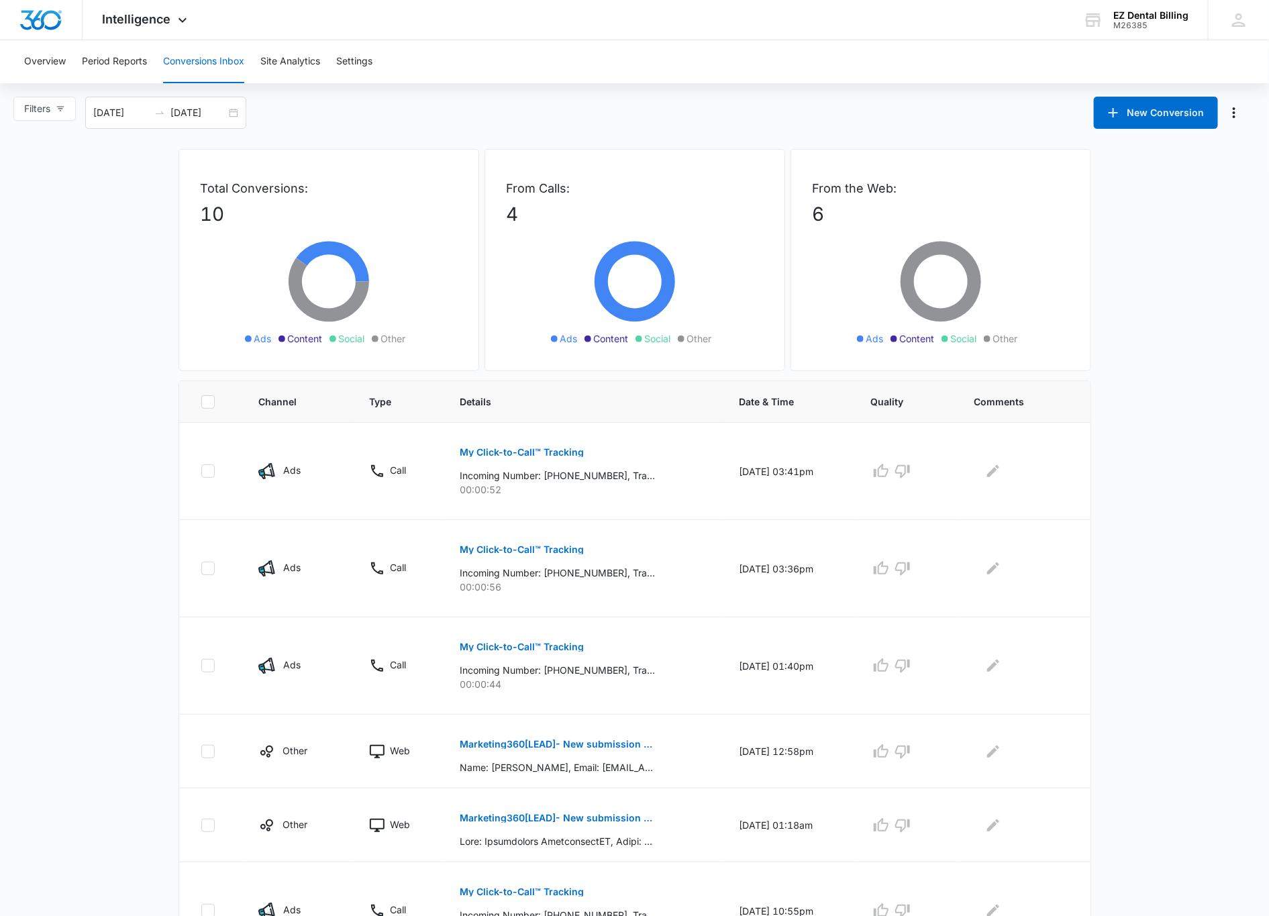
click at [156, 54] on div "Overview Period Reports Conversions Inbox Site Analytics Settings" at bounding box center [634, 61] width 1236 height 43
click at [147, 55] on button "Period Reports" at bounding box center [114, 61] width 65 height 43
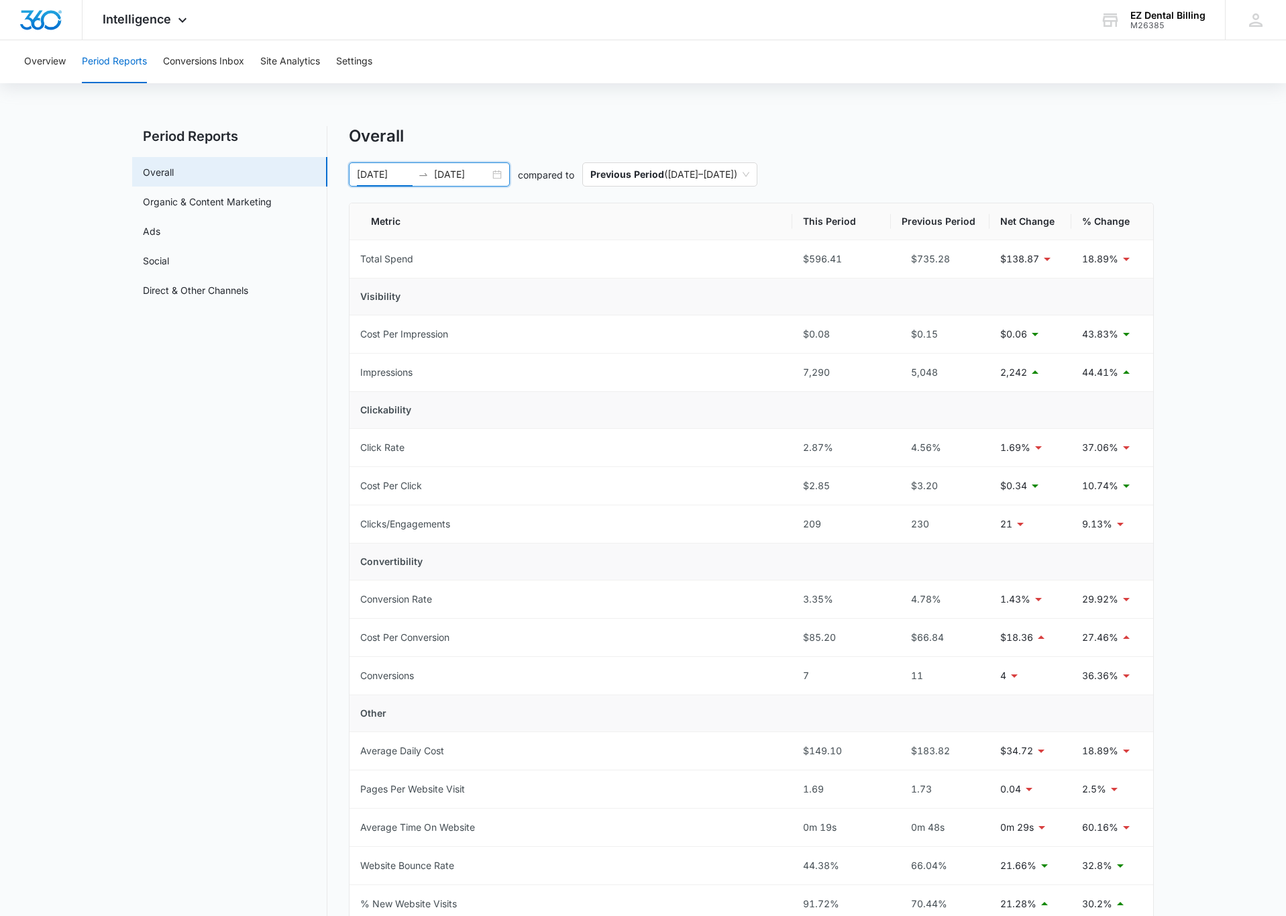
click at [363, 171] on input "[DATE]" at bounding box center [385, 174] width 56 height 15
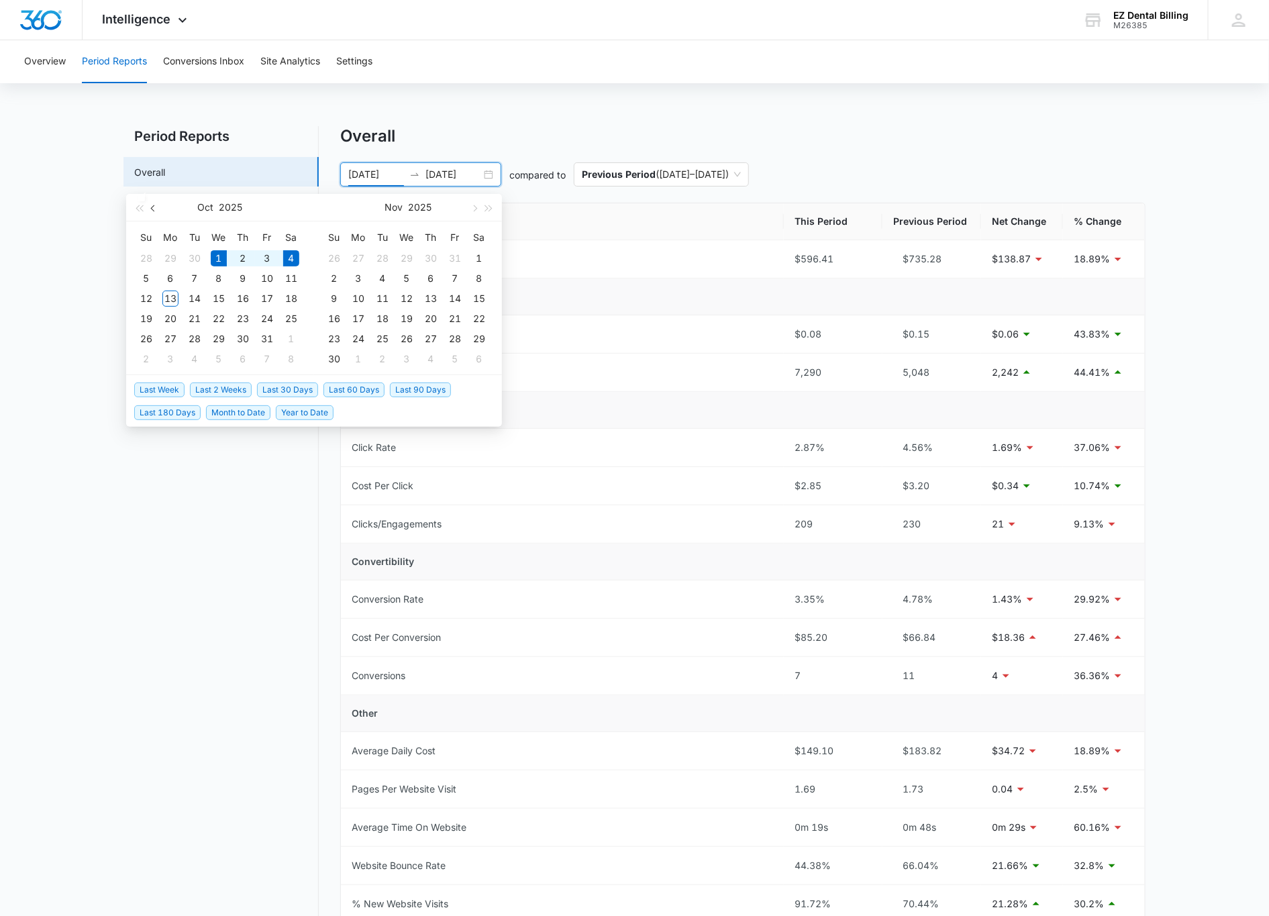
click at [159, 206] on button "button" at bounding box center [153, 207] width 15 height 27
type input "[DATE]"
click at [143, 316] on div "21" at bounding box center [146, 319] width 16 height 16
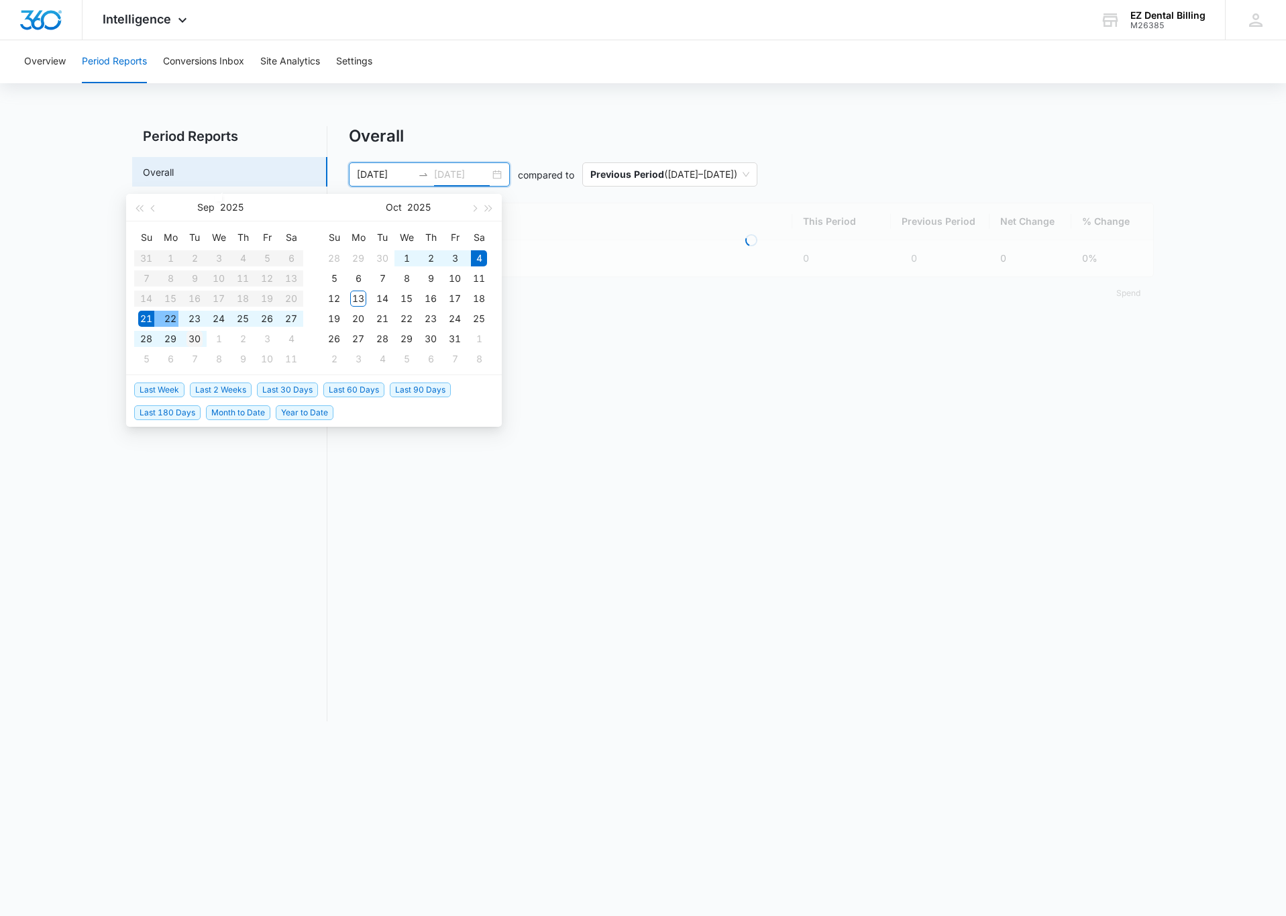
type input "[DATE]"
click at [187, 336] on div "30" at bounding box center [194, 339] width 16 height 16
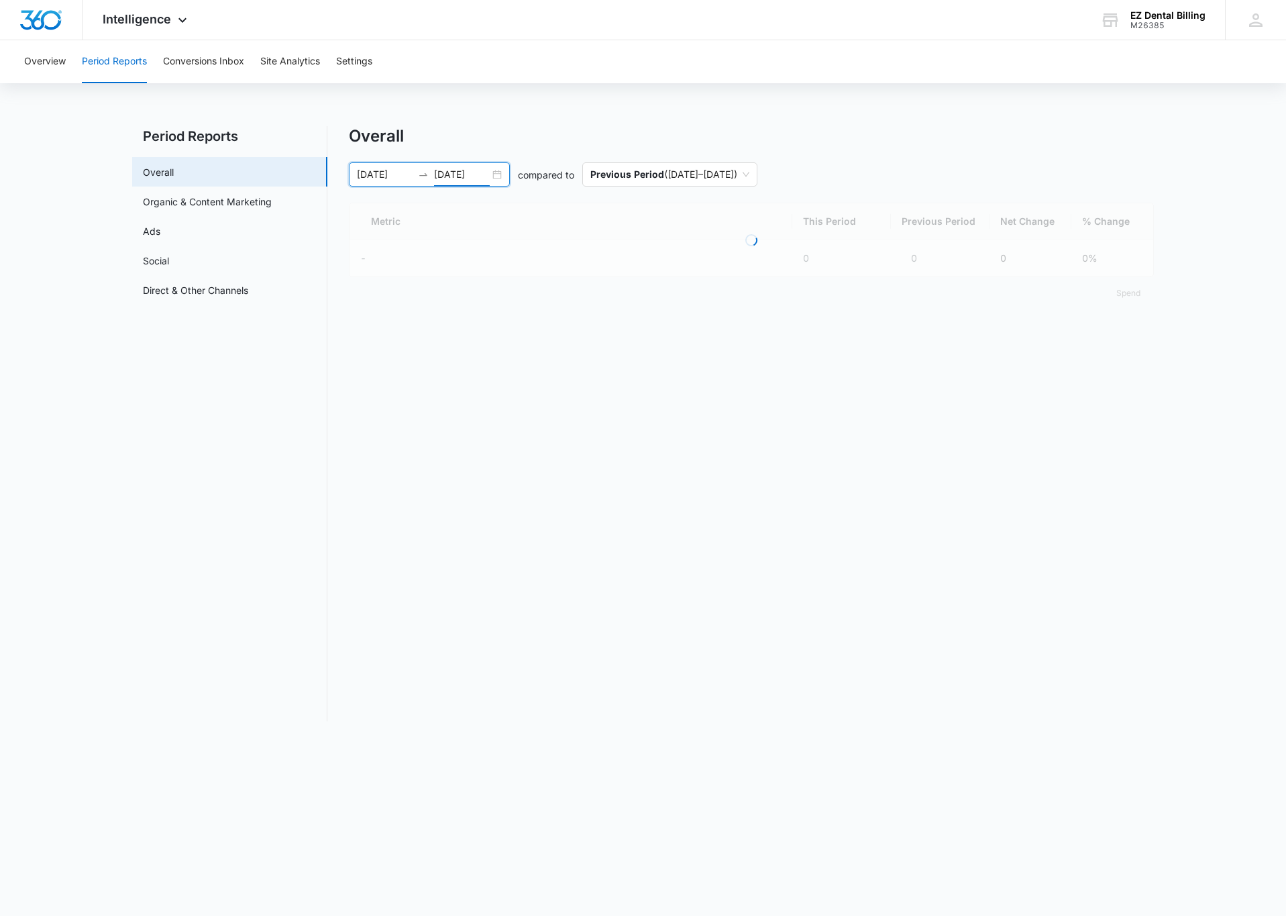
click at [6, 331] on main "Period Reports Overall Organic & Content Marketing Ads Social Direct & Other Ch…" at bounding box center [643, 431] width 1286 height 611
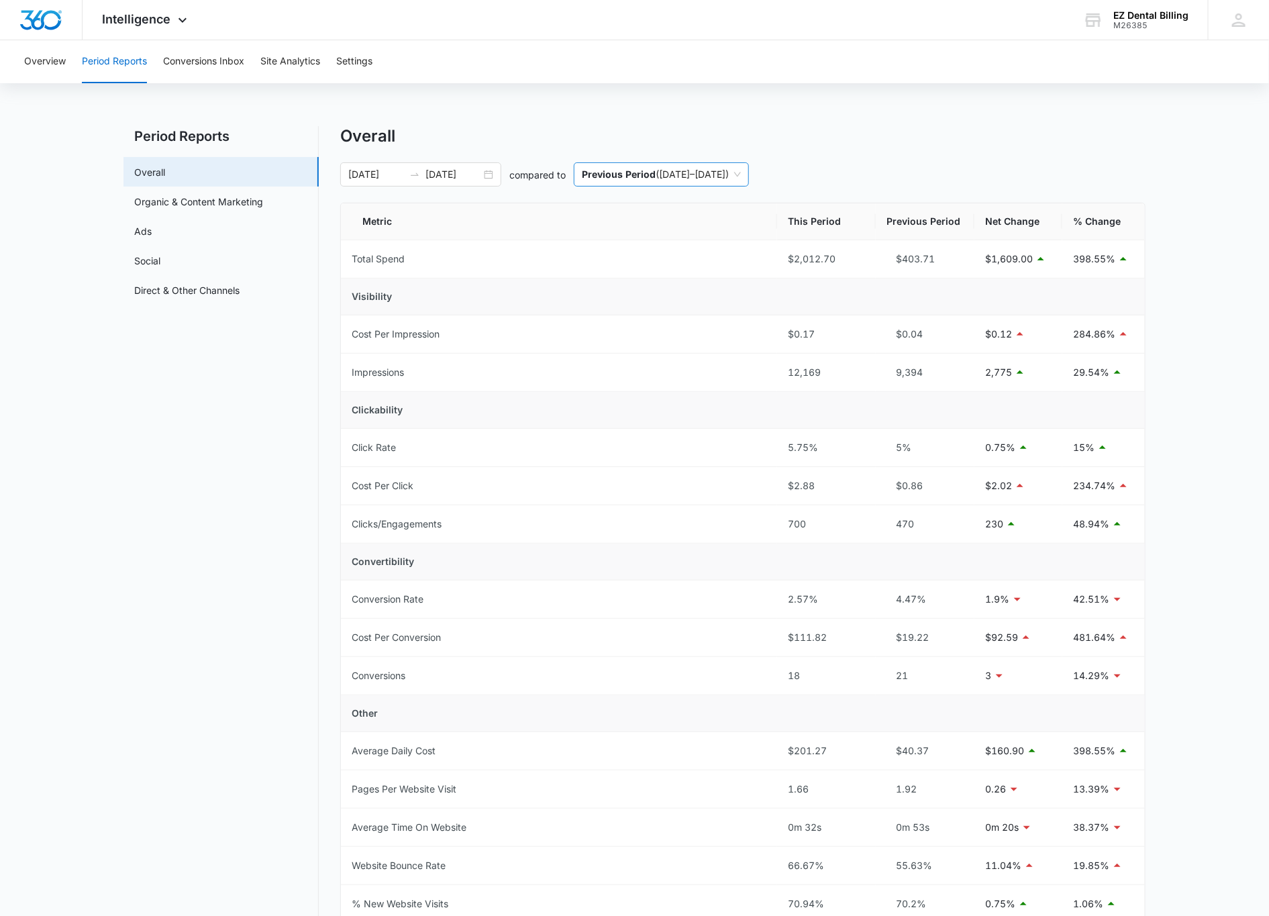
click at [741, 175] on span "Previous Period ( [DATE] – [DATE] )" at bounding box center [661, 174] width 159 height 23
click at [691, 225] on p "Same Period Last Month" at bounding box center [638, 224] width 113 height 11
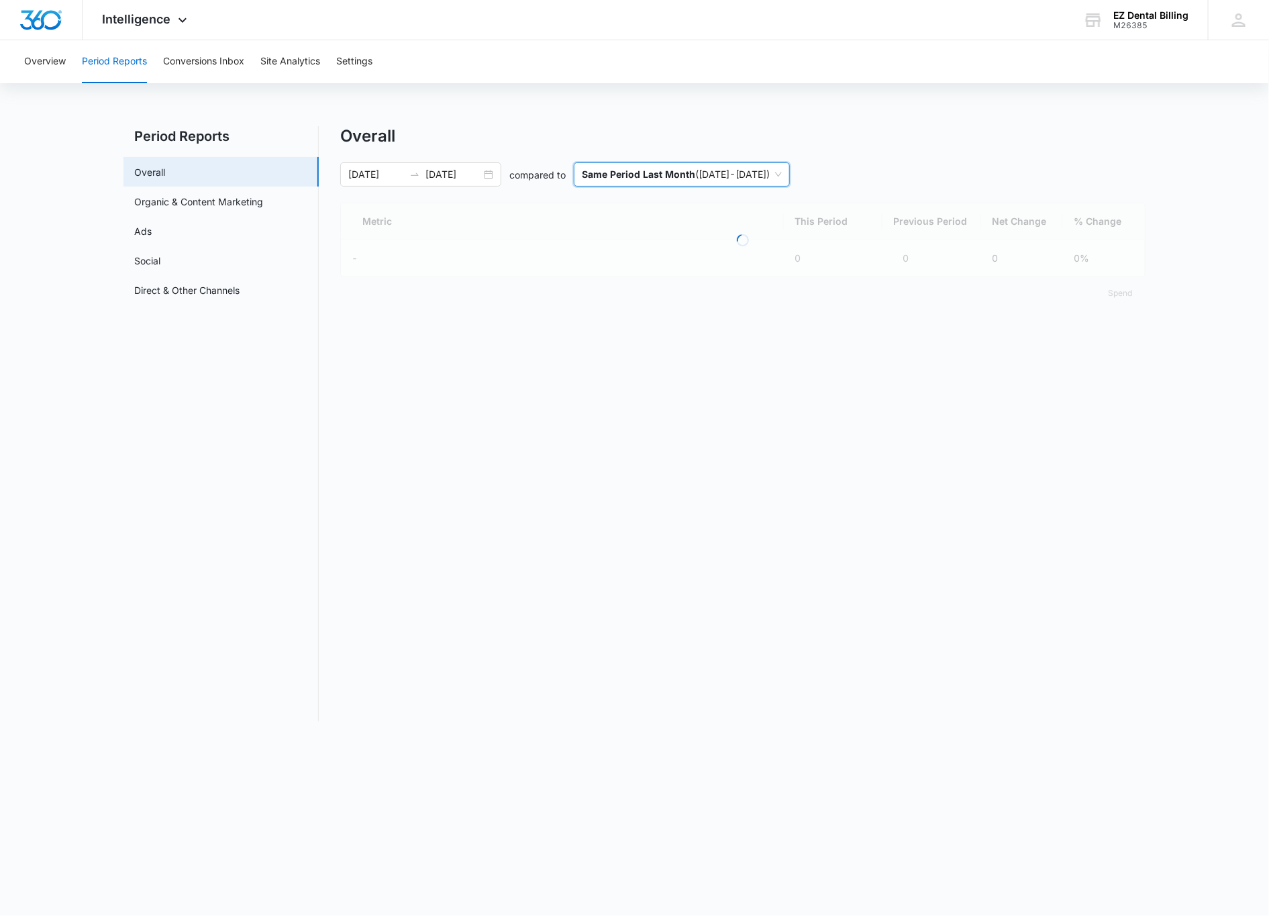
click at [782, 183] on span "Same Period Last Month ( [DATE] - [DATE] )" at bounding box center [682, 174] width 200 height 23
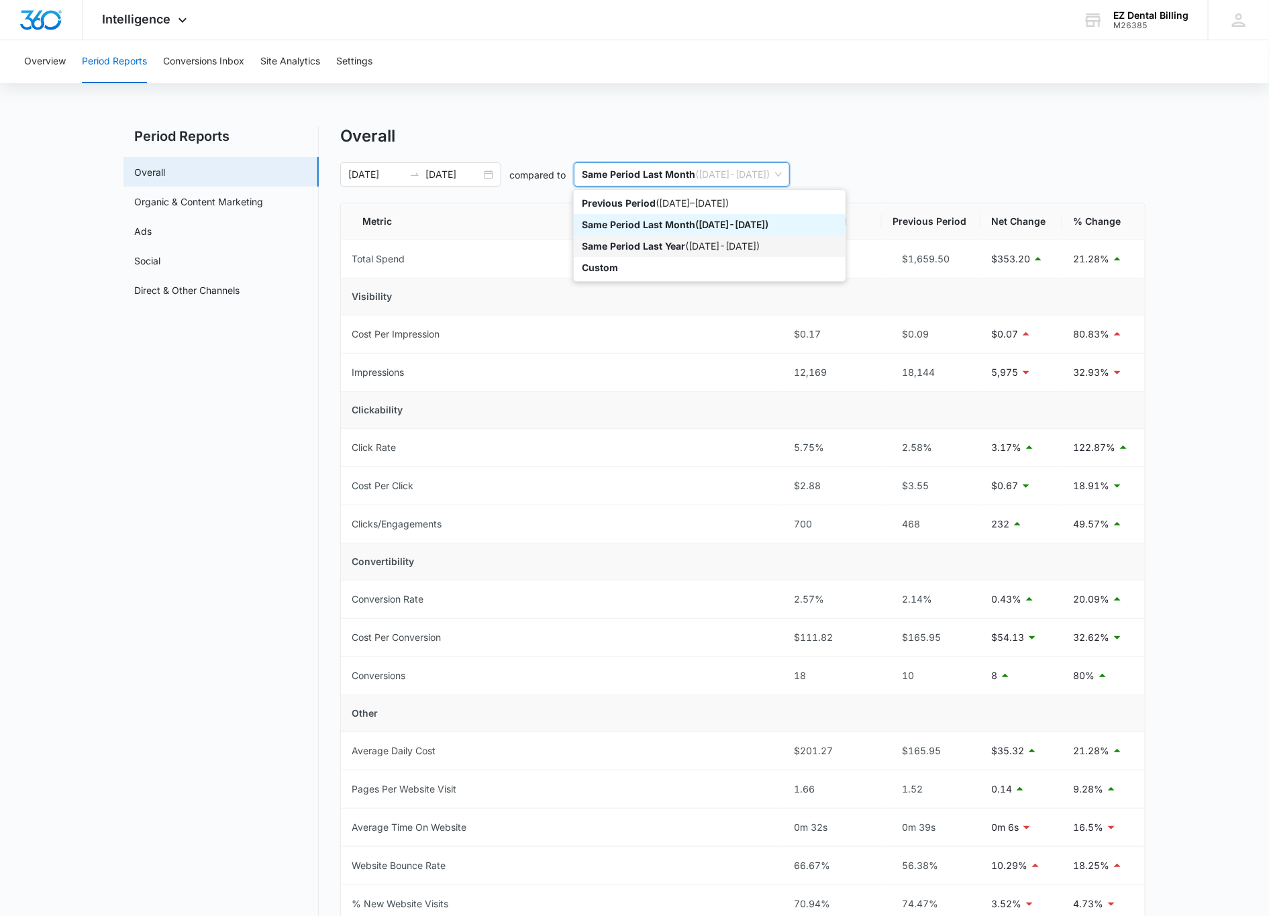
click at [716, 246] on div "Same Period Last Year ( [DATE] - [DATE] )" at bounding box center [710, 246] width 256 height 15
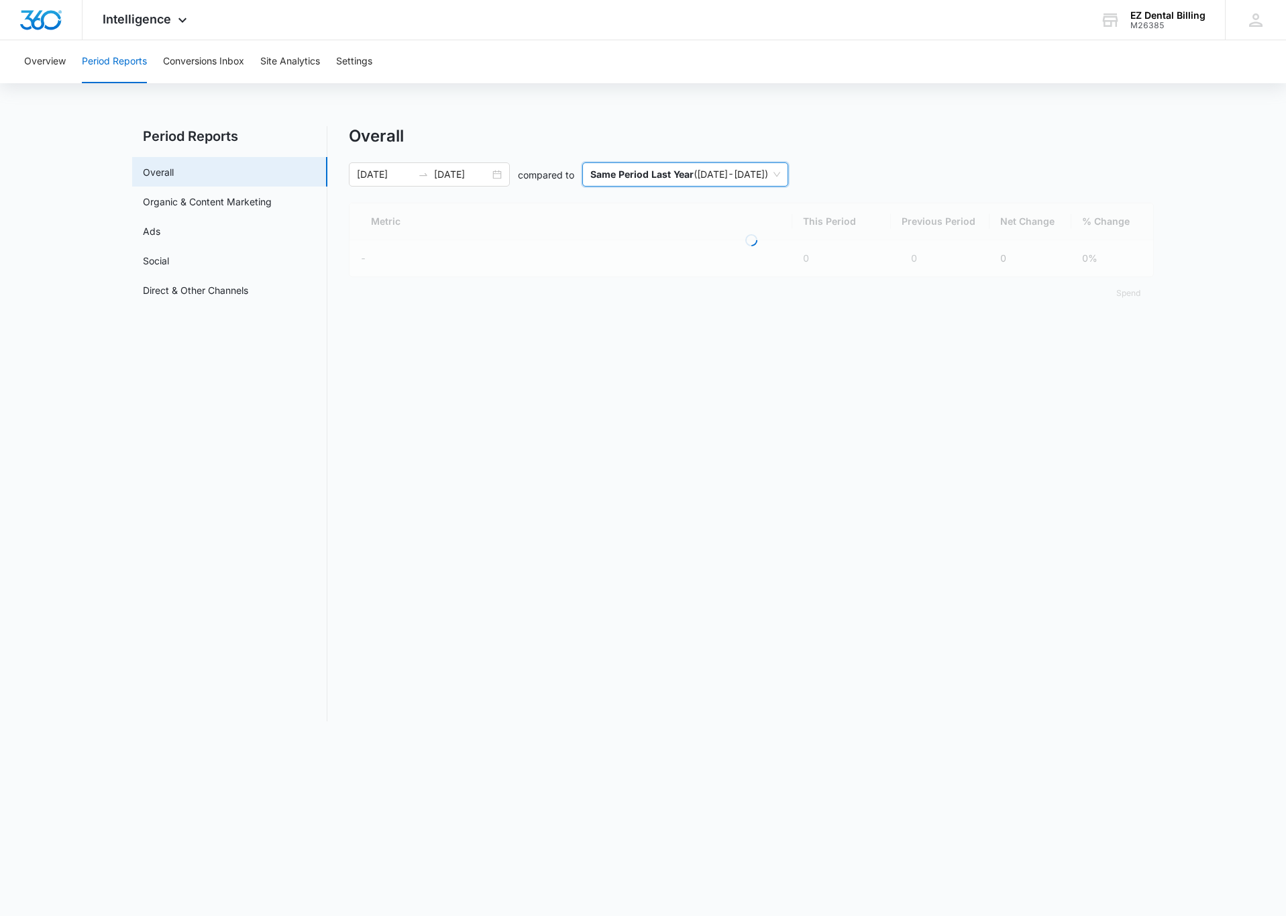
click at [1011, 152] on div "Overall [DATE] [DATE] compared to last-year Same Period Last Year ( [DATE] - [D…" at bounding box center [751, 217] width 805 height 183
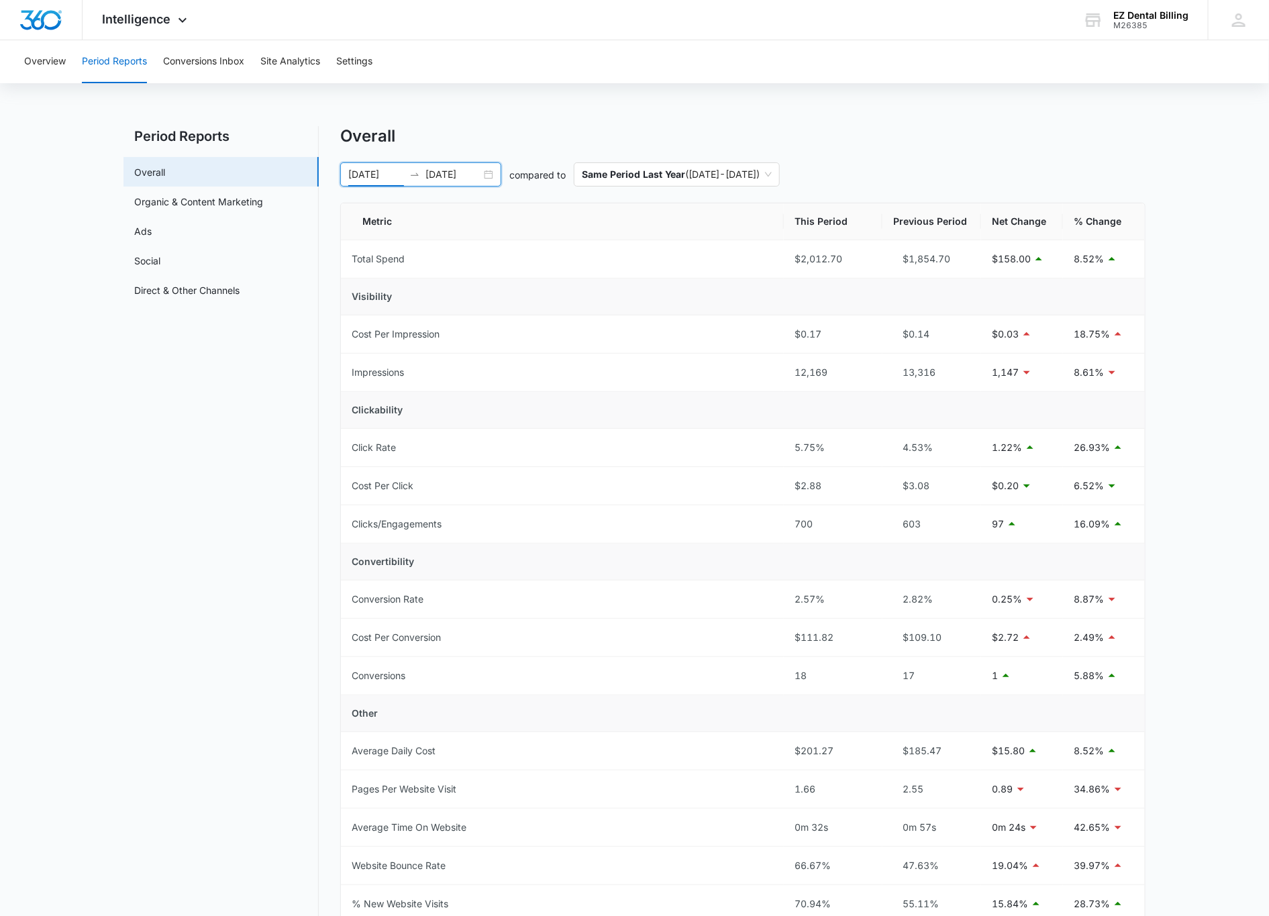
click at [376, 178] on input "[DATE]" at bounding box center [376, 174] width 56 height 15
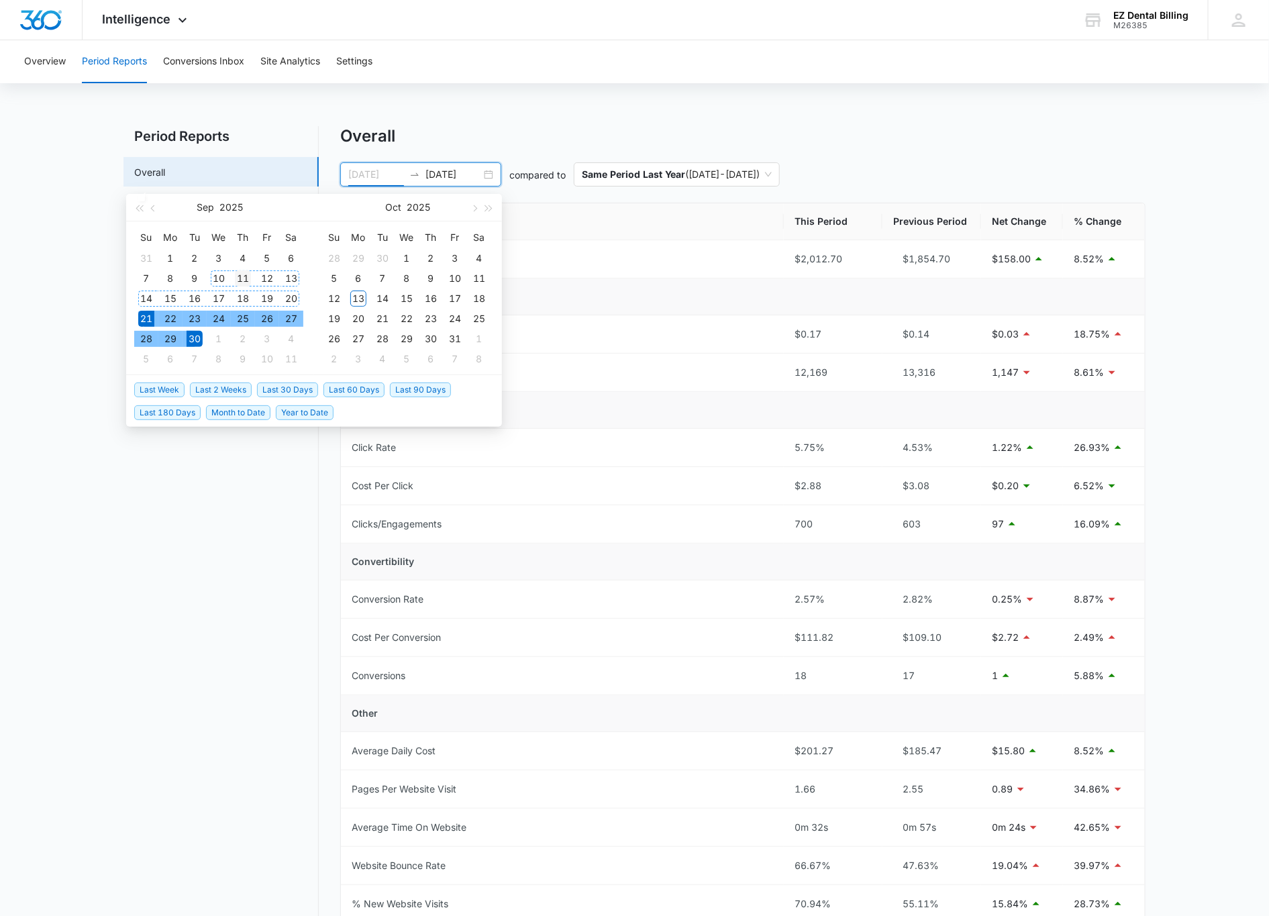
type input "[DATE]"
click at [236, 274] on div "11" at bounding box center [243, 278] width 16 height 16
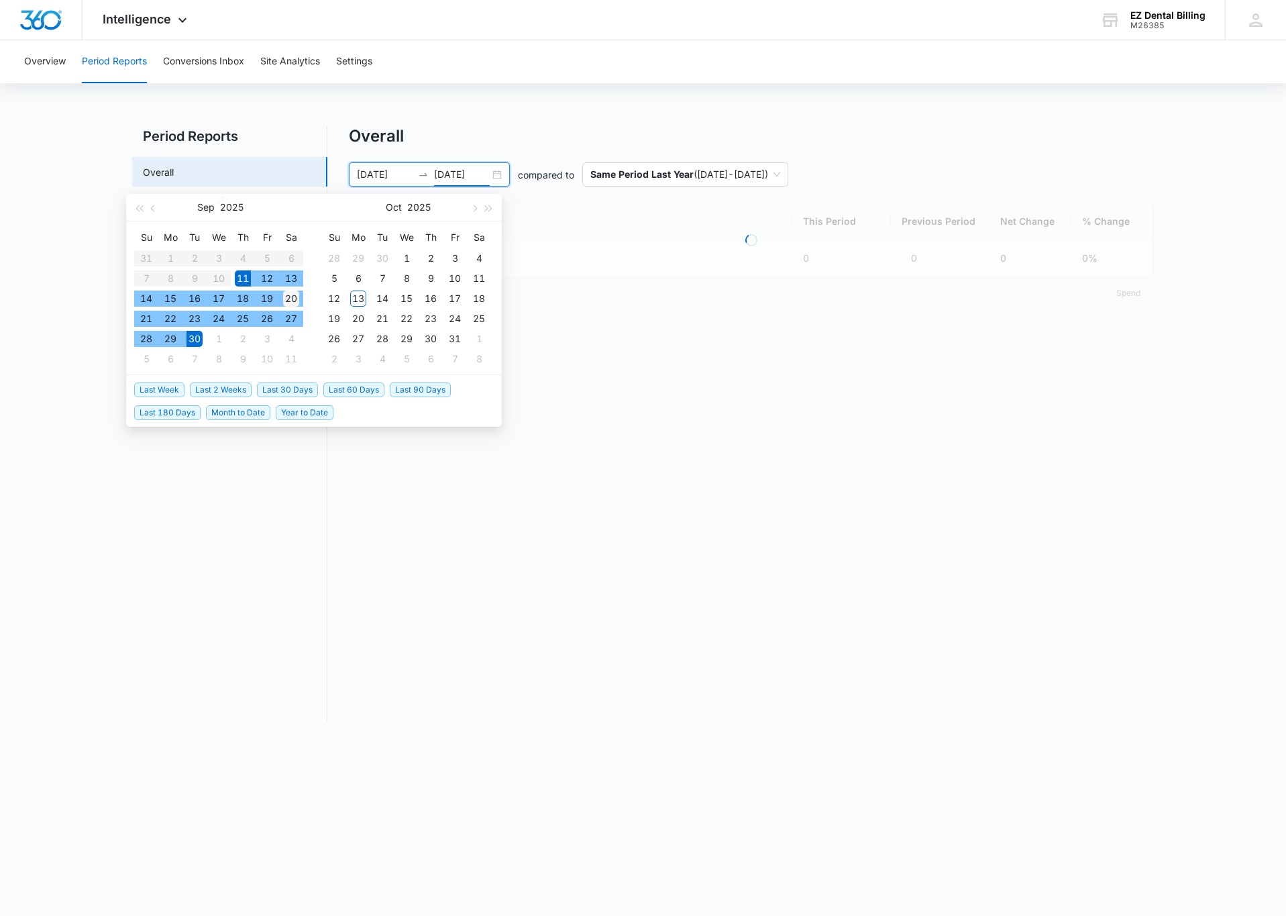
type input "[DATE]"
click at [288, 300] on div "20" at bounding box center [291, 298] width 16 height 16
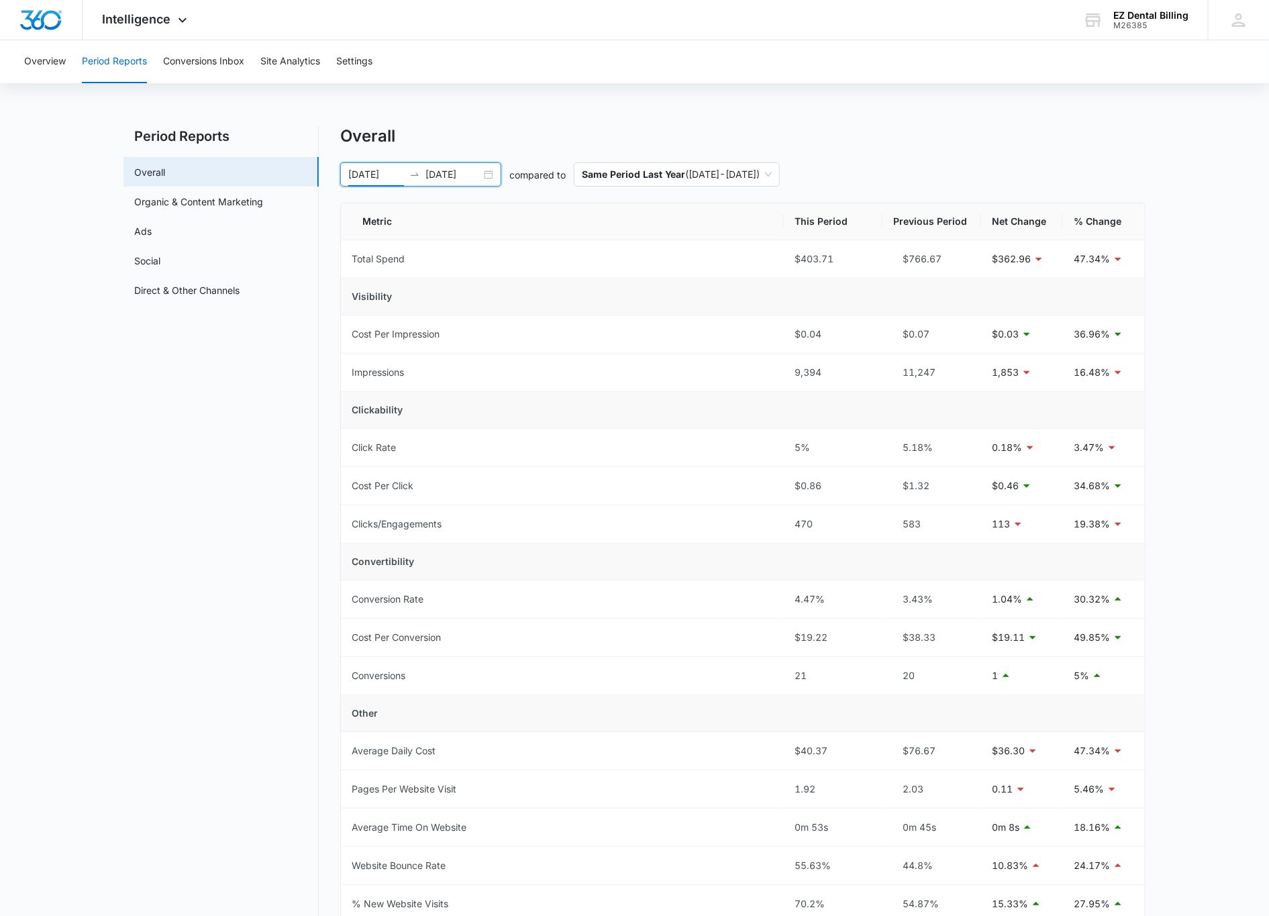
click at [391, 169] on input "[DATE]" at bounding box center [376, 174] width 56 height 15
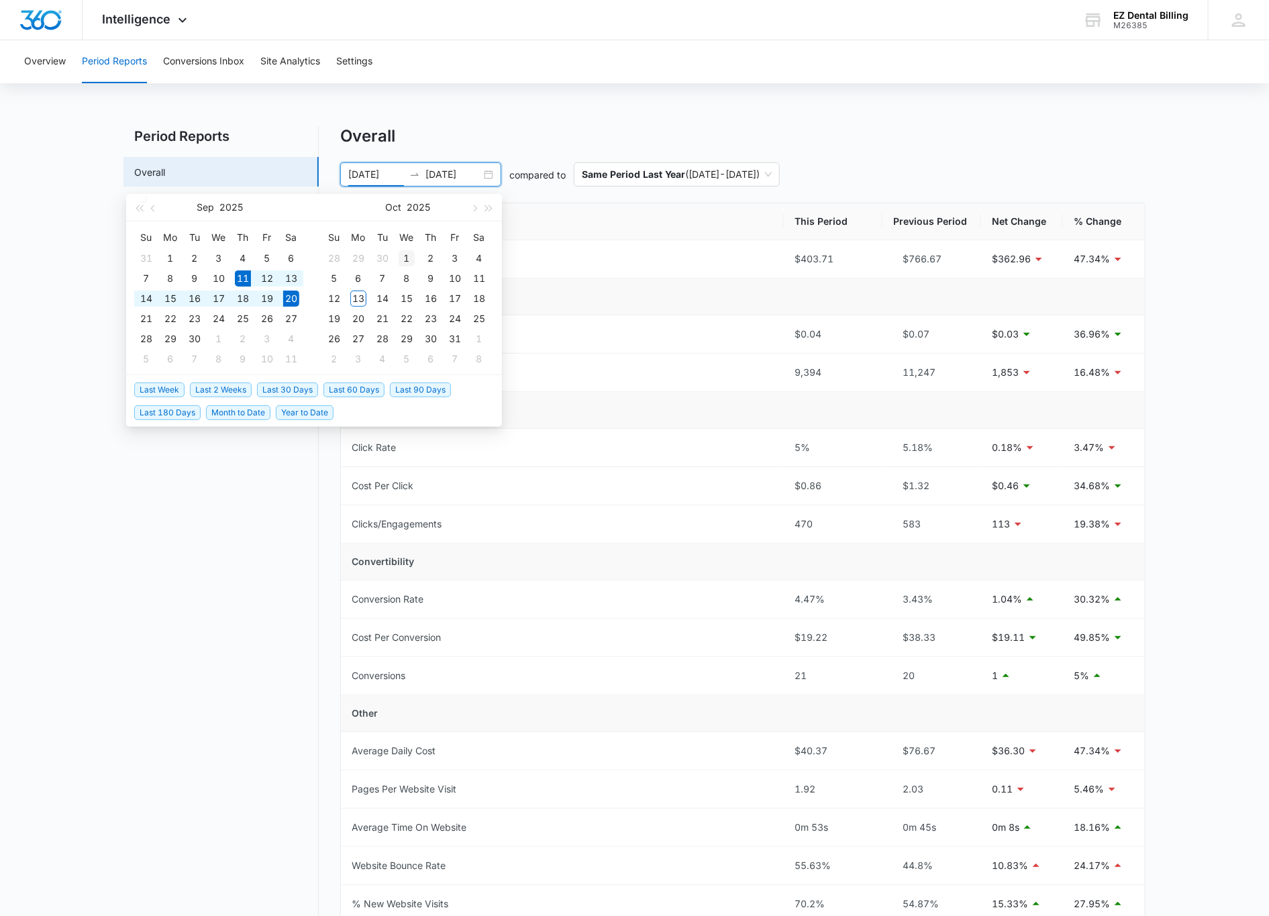
type input "[DATE]"
click at [409, 254] on div "1" at bounding box center [406, 258] width 16 height 16
type input "[DATE]"
click at [449, 280] on div "10" at bounding box center [455, 278] width 16 height 16
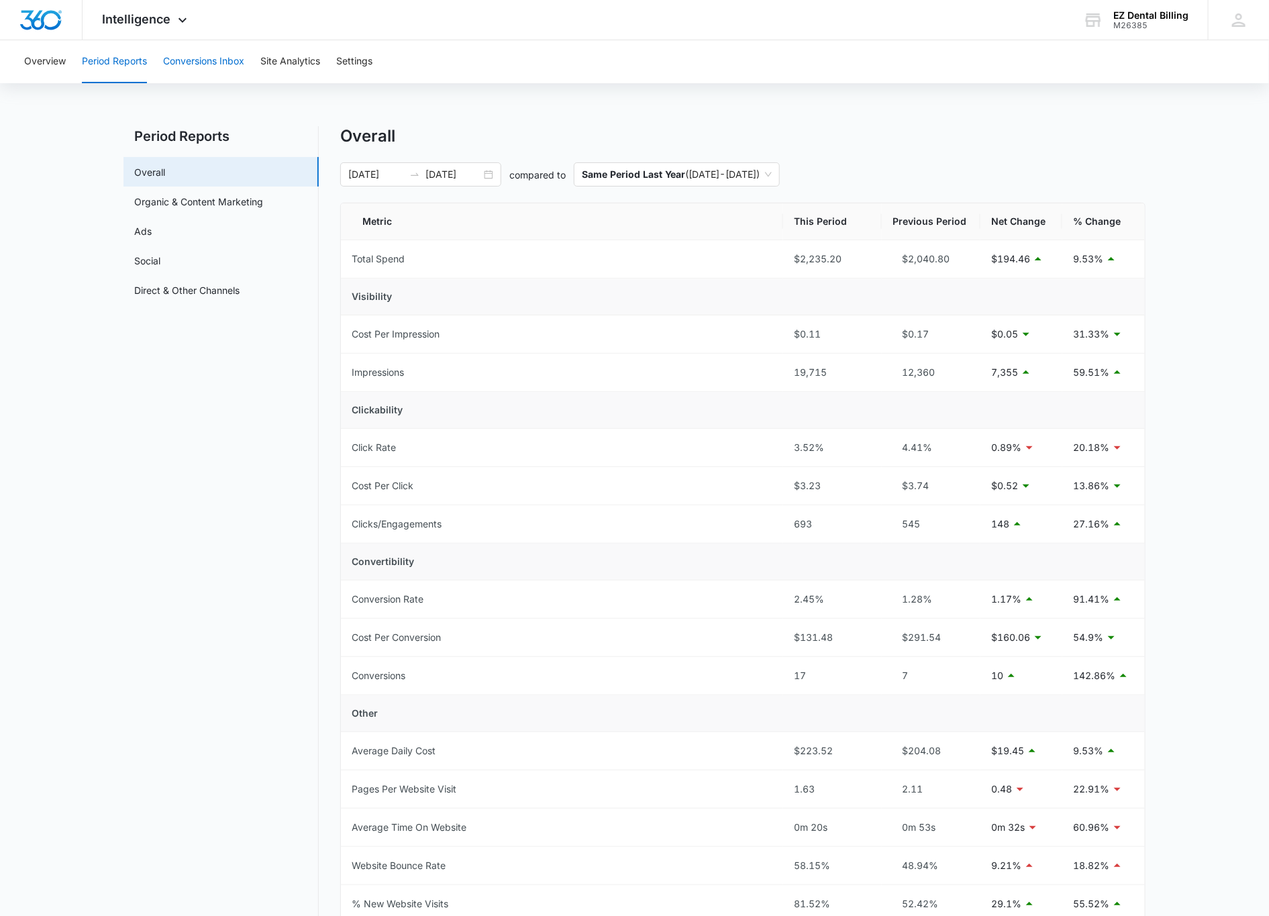
click at [207, 77] on button "Conversions Inbox" at bounding box center [203, 61] width 81 height 43
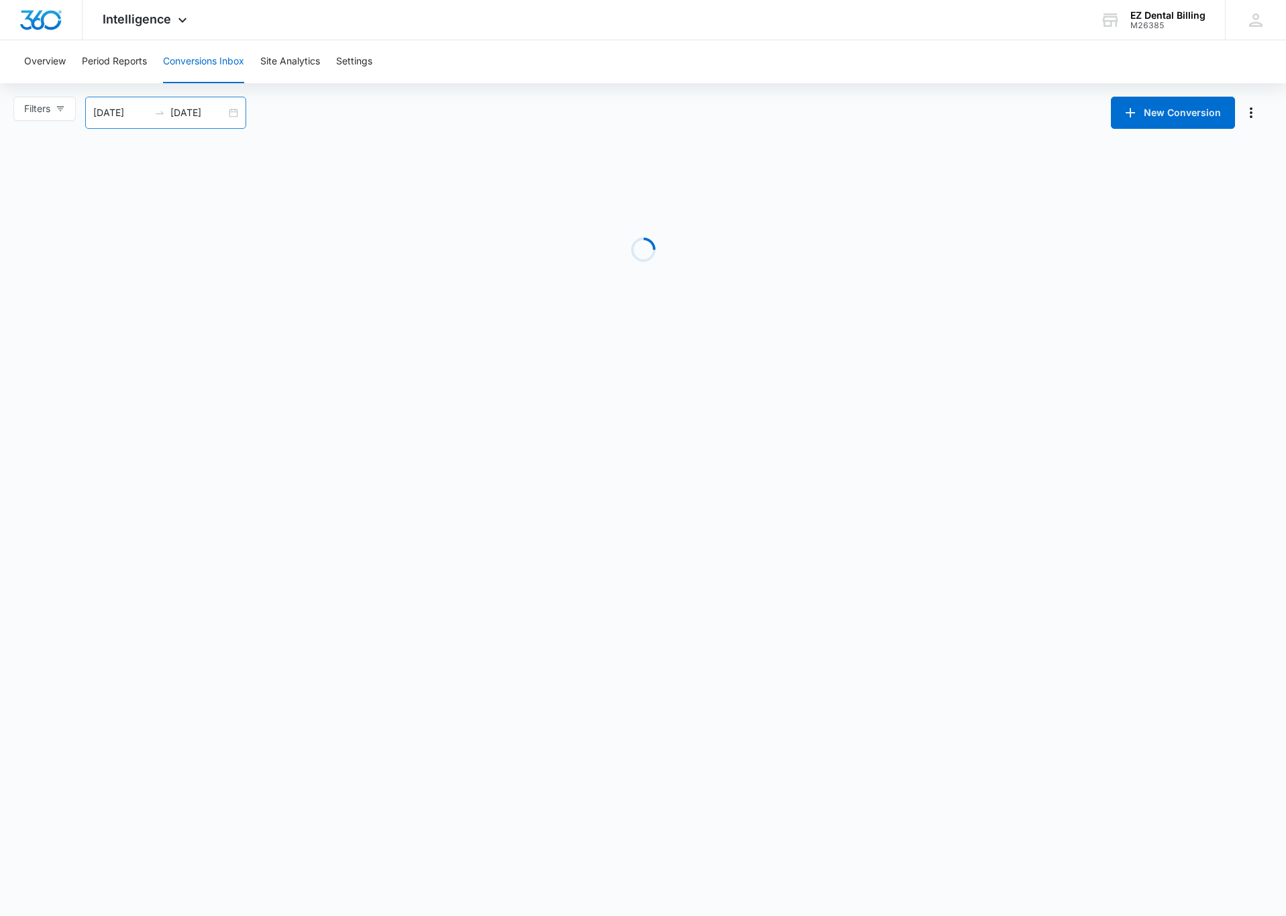
click at [133, 113] on input "[DATE]" at bounding box center [121, 112] width 56 height 15
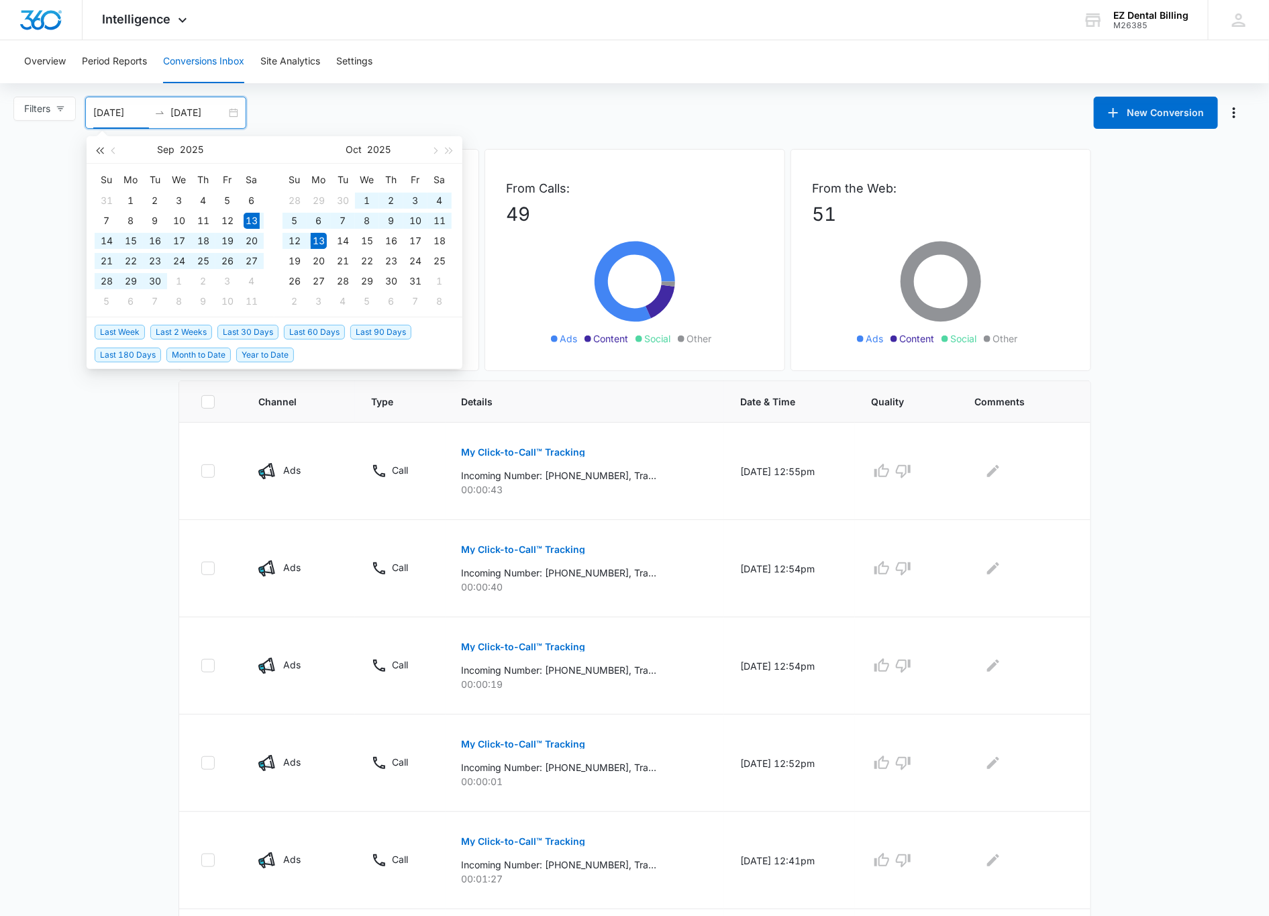
click at [97, 154] on button "button" at bounding box center [99, 149] width 15 height 27
type input "[DATE]"
click at [246, 239] on div "21" at bounding box center [252, 241] width 16 height 16
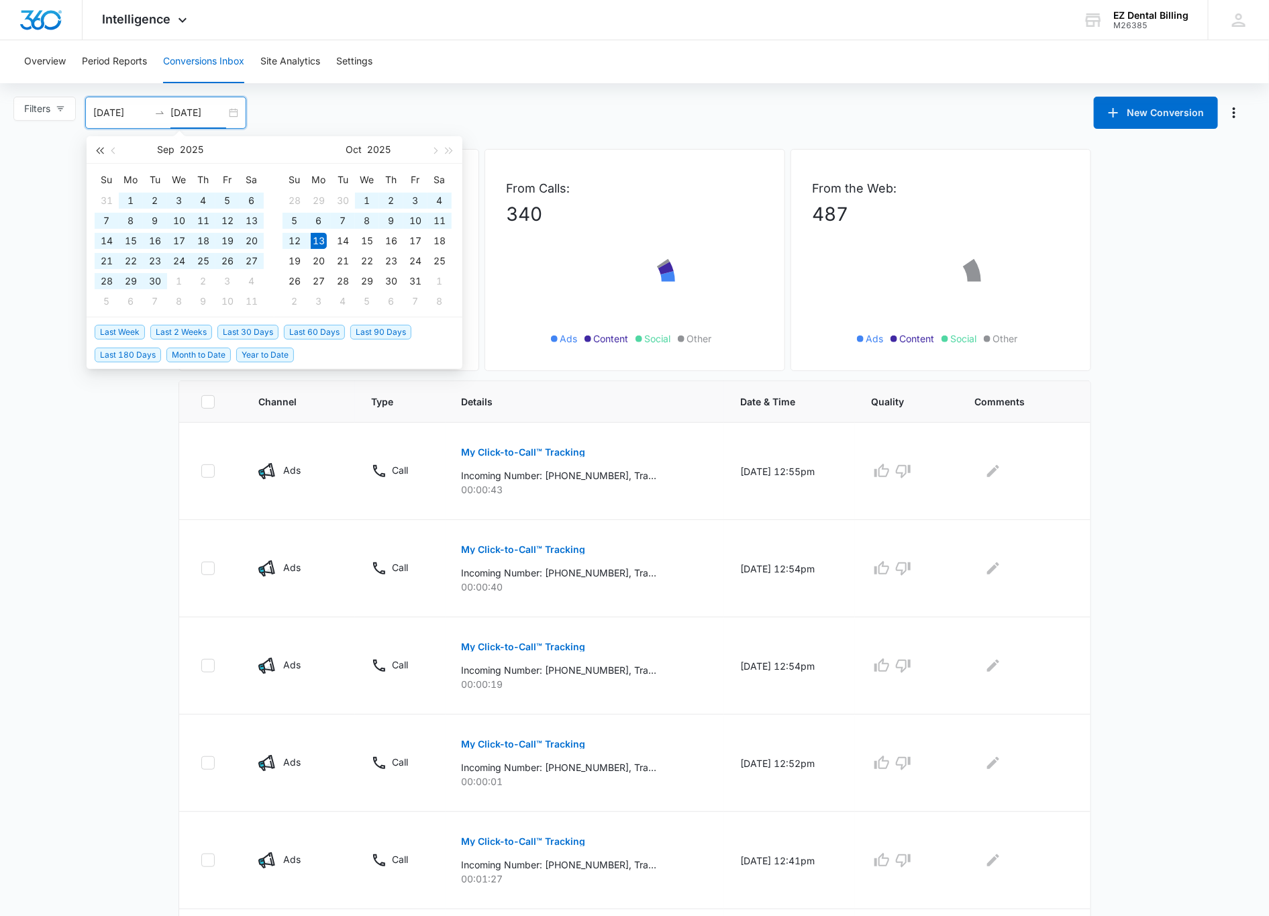
click at [101, 156] on button "button" at bounding box center [99, 149] width 15 height 27
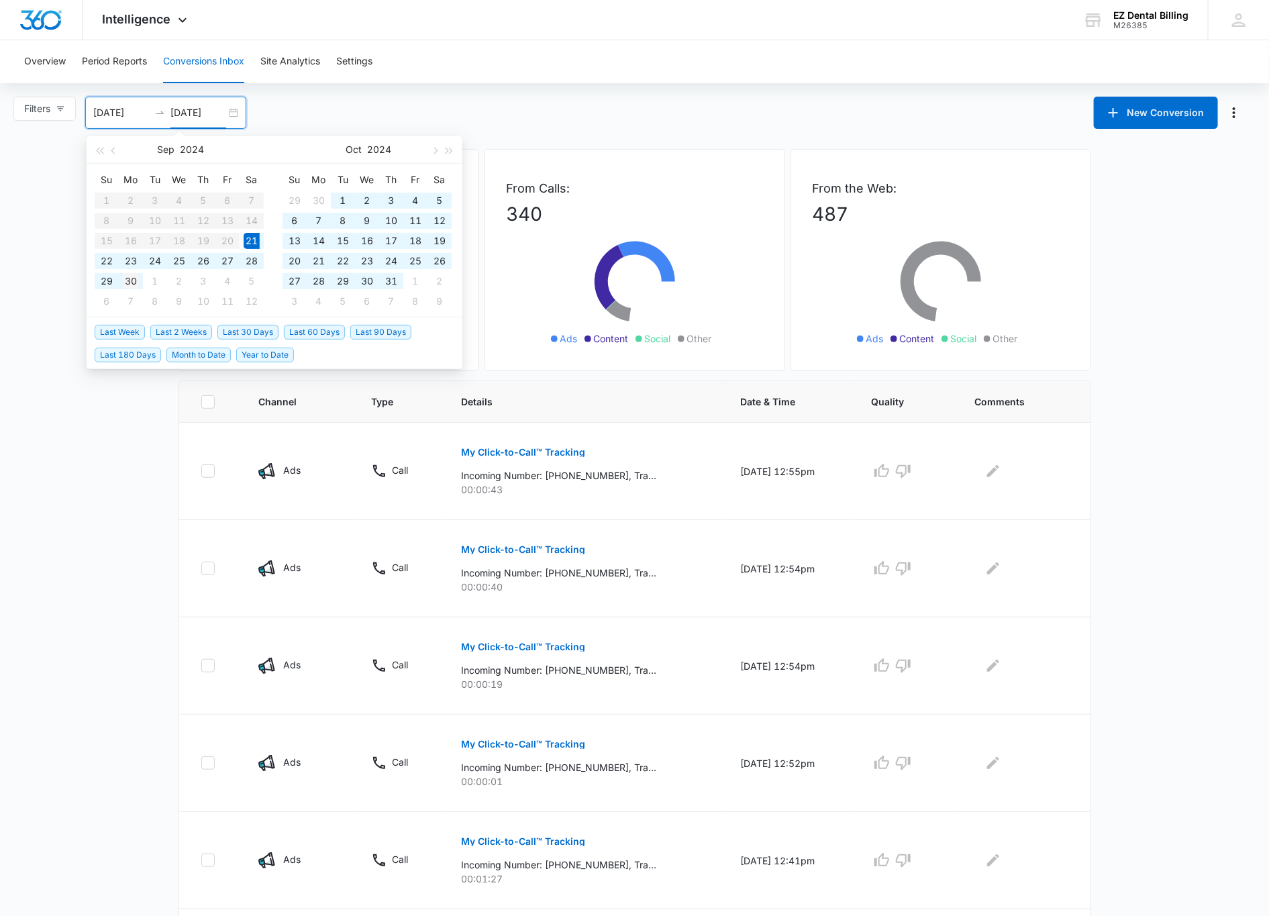
type input "[DATE]"
click at [133, 284] on div "30" at bounding box center [131, 281] width 16 height 16
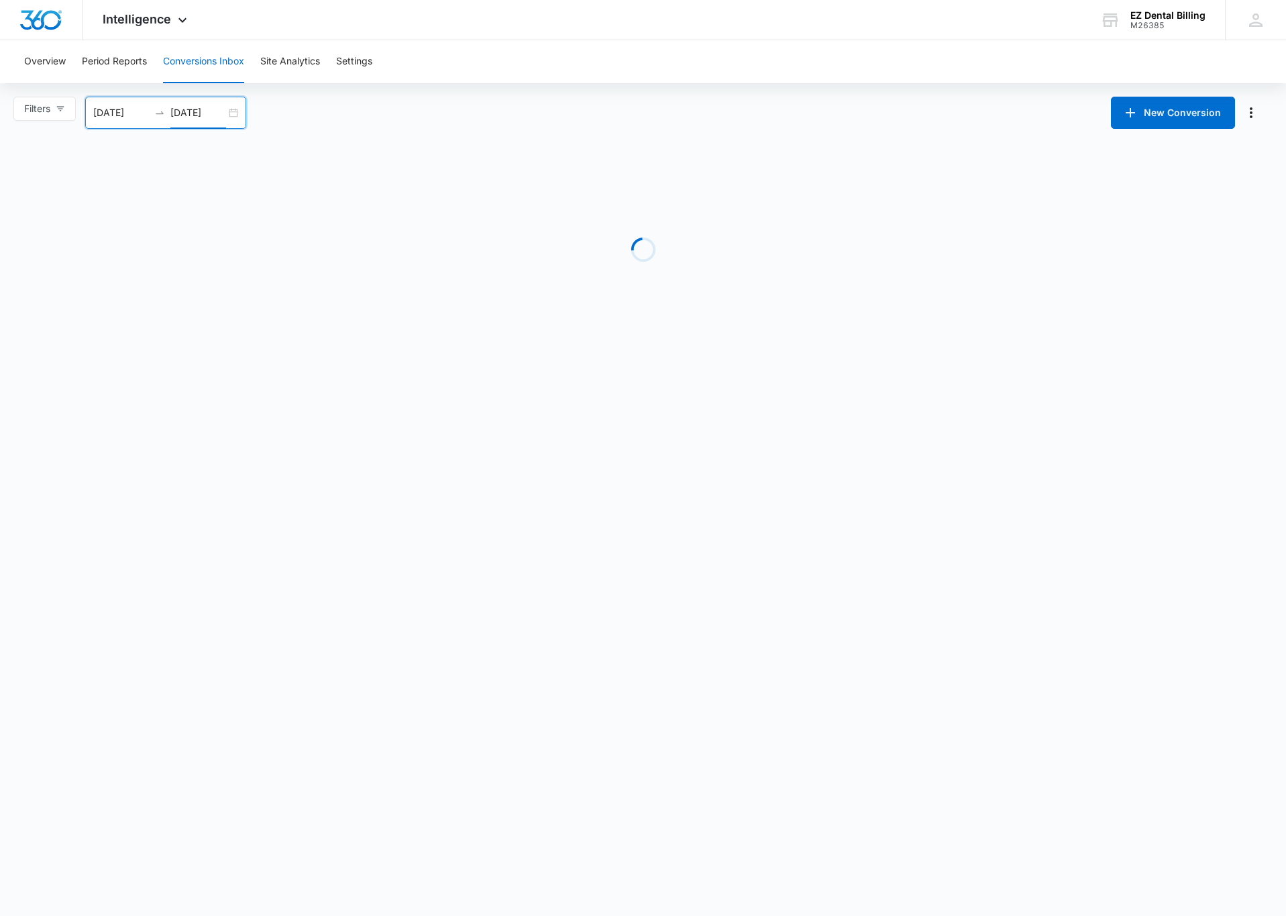
click at [59, 302] on main "Filters [DATE] [DATE] New Conversion [DATE] Su Mo Tu We Th Fr Sa 1 2 3 4 5 6 7 …" at bounding box center [643, 224] width 1286 height 254
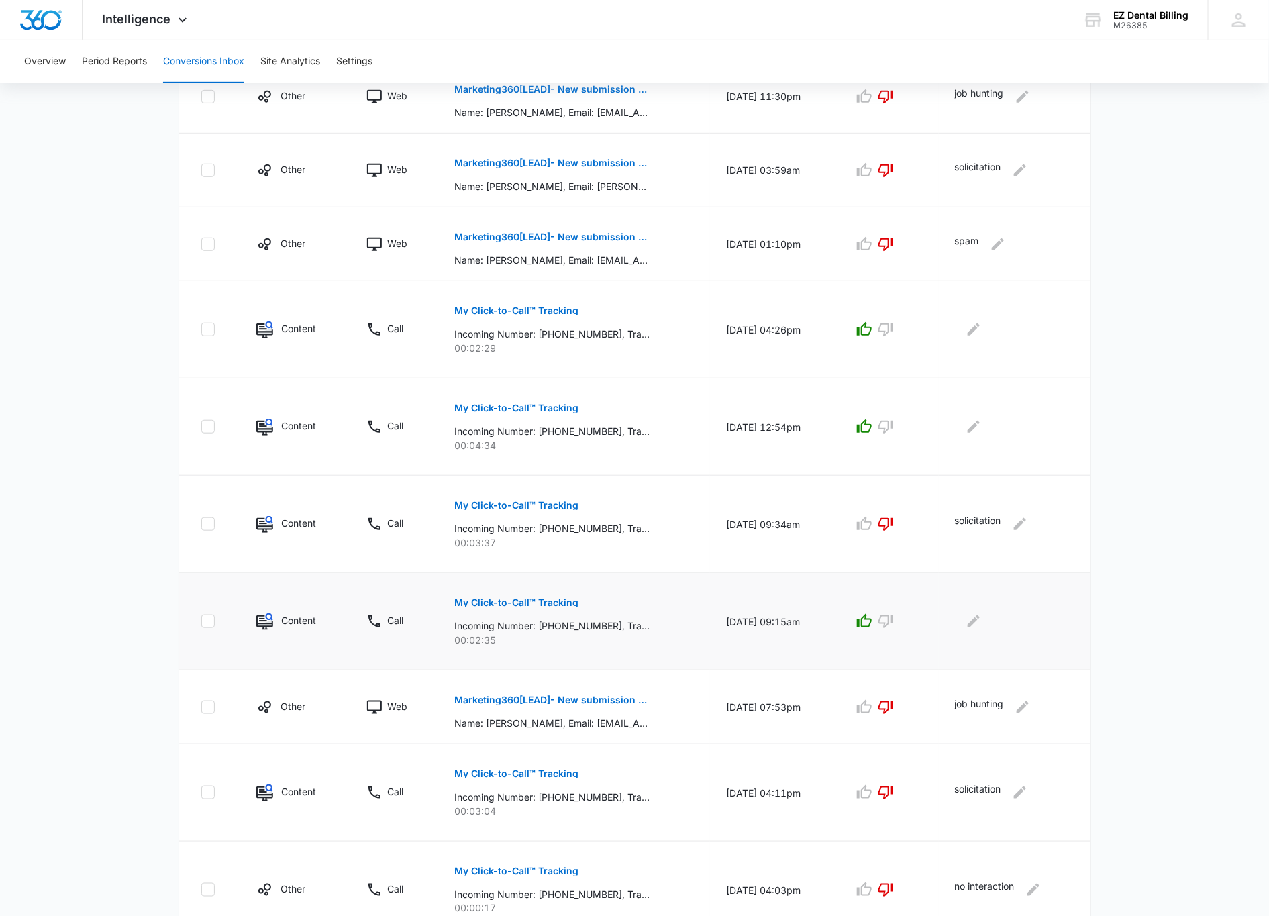
scroll to position [431, 0]
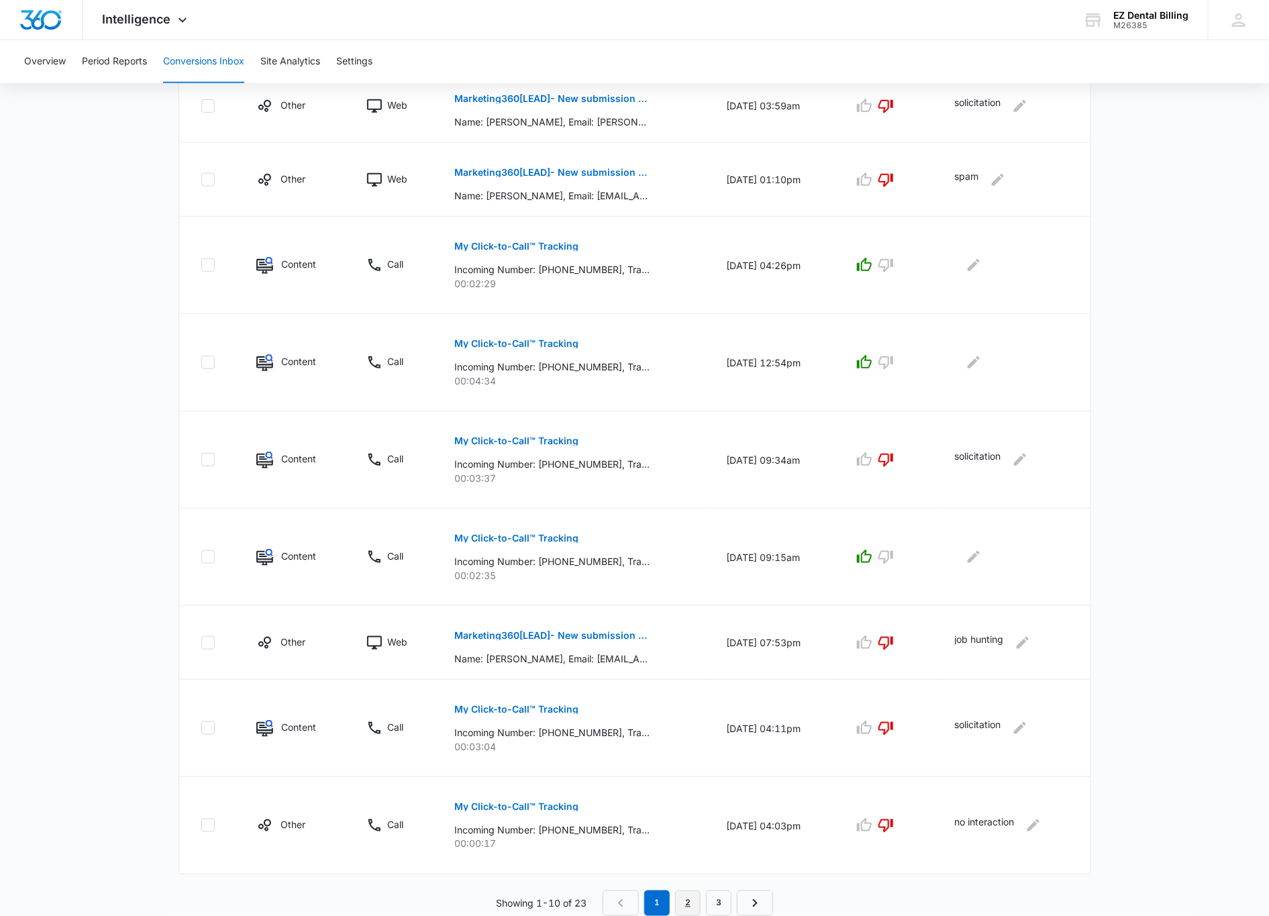
click at [691, 898] on link "2" at bounding box center [687, 902] width 25 height 25
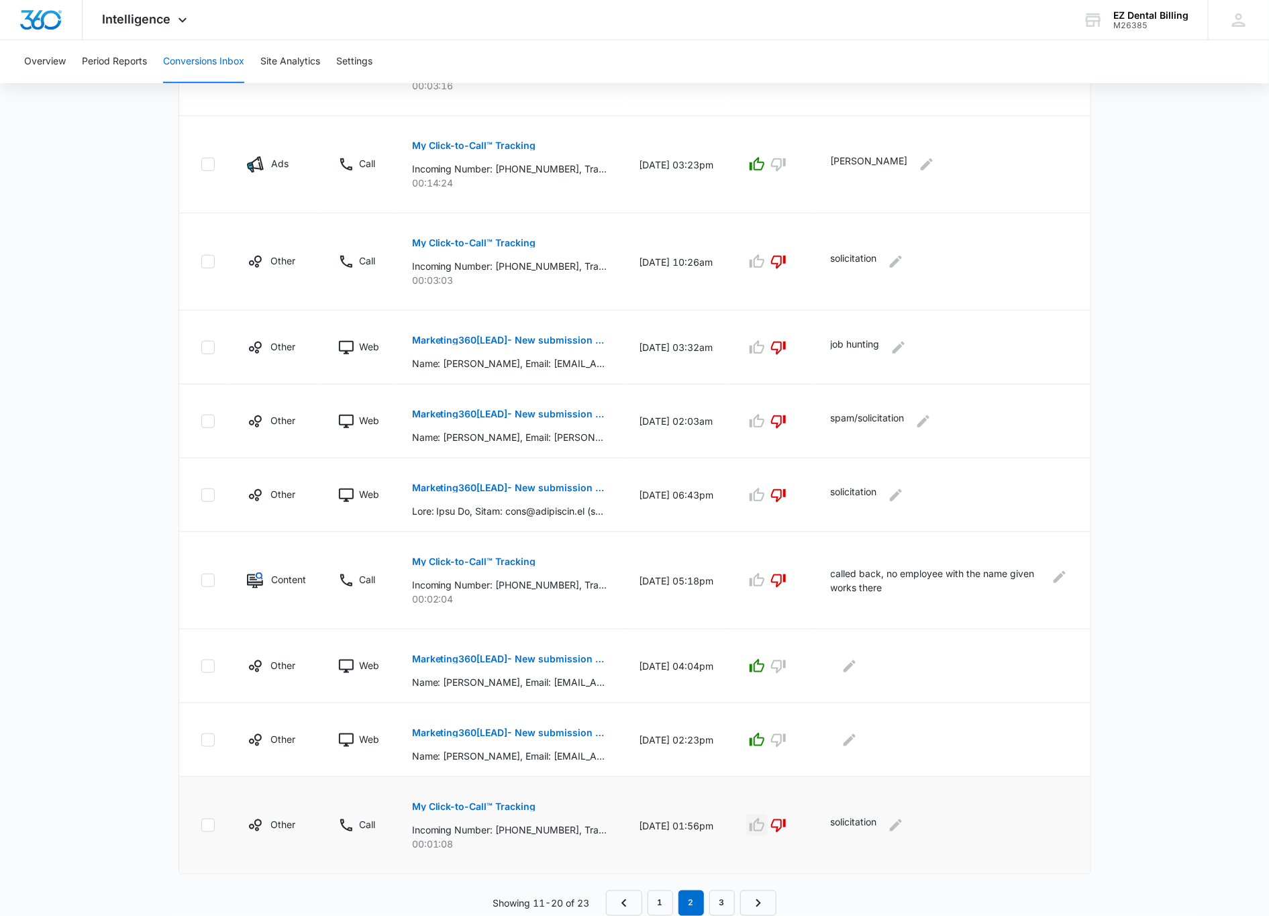
scroll to position [409, 0]
click at [715, 898] on link "3" at bounding box center [721, 902] width 25 height 25
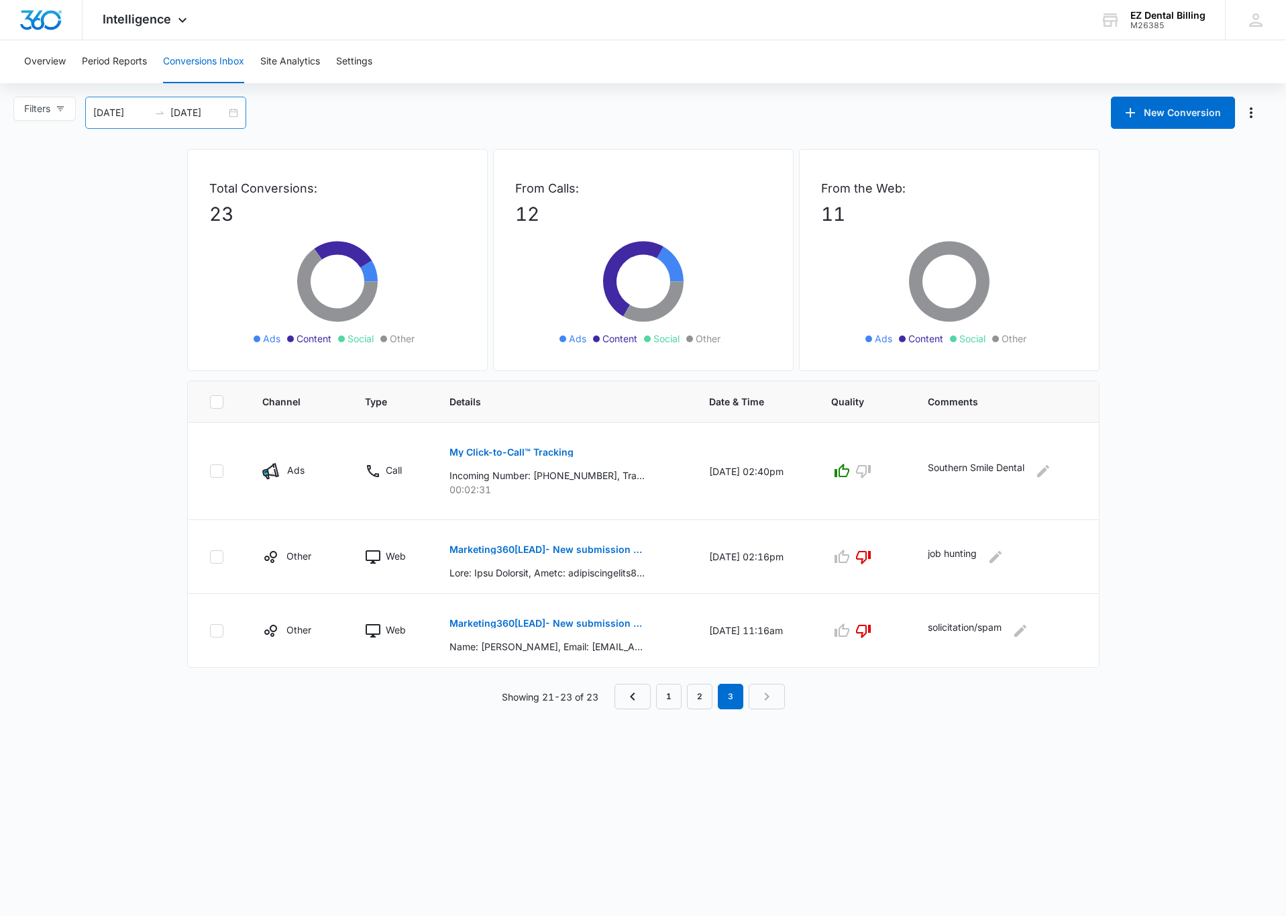
click at [125, 117] on input "[DATE]" at bounding box center [121, 112] width 56 height 15
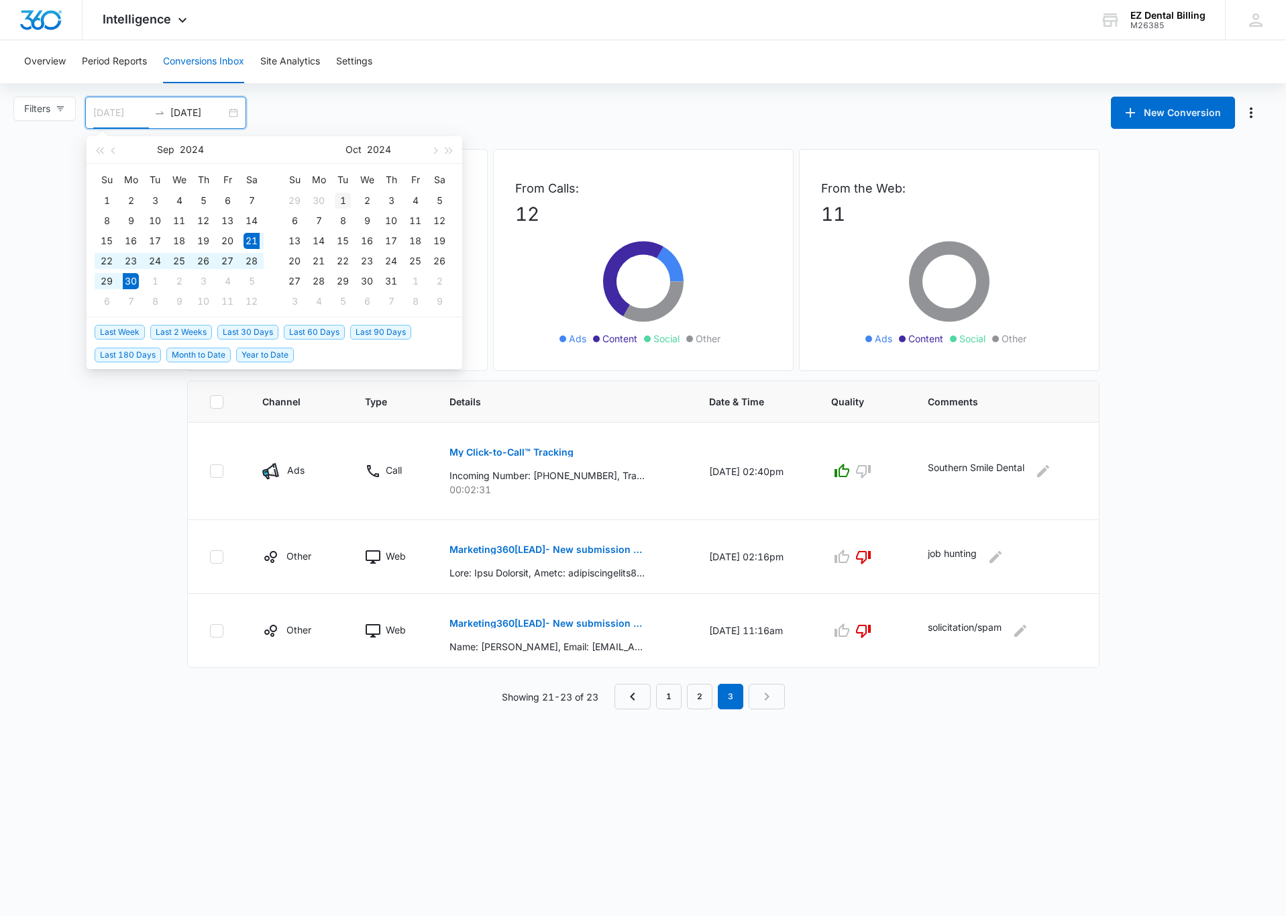
type input "[DATE]"
click at [343, 199] on div "1" at bounding box center [343, 201] width 16 height 16
type input "[DATE]"
click at [385, 216] on div "10" at bounding box center [391, 221] width 16 height 16
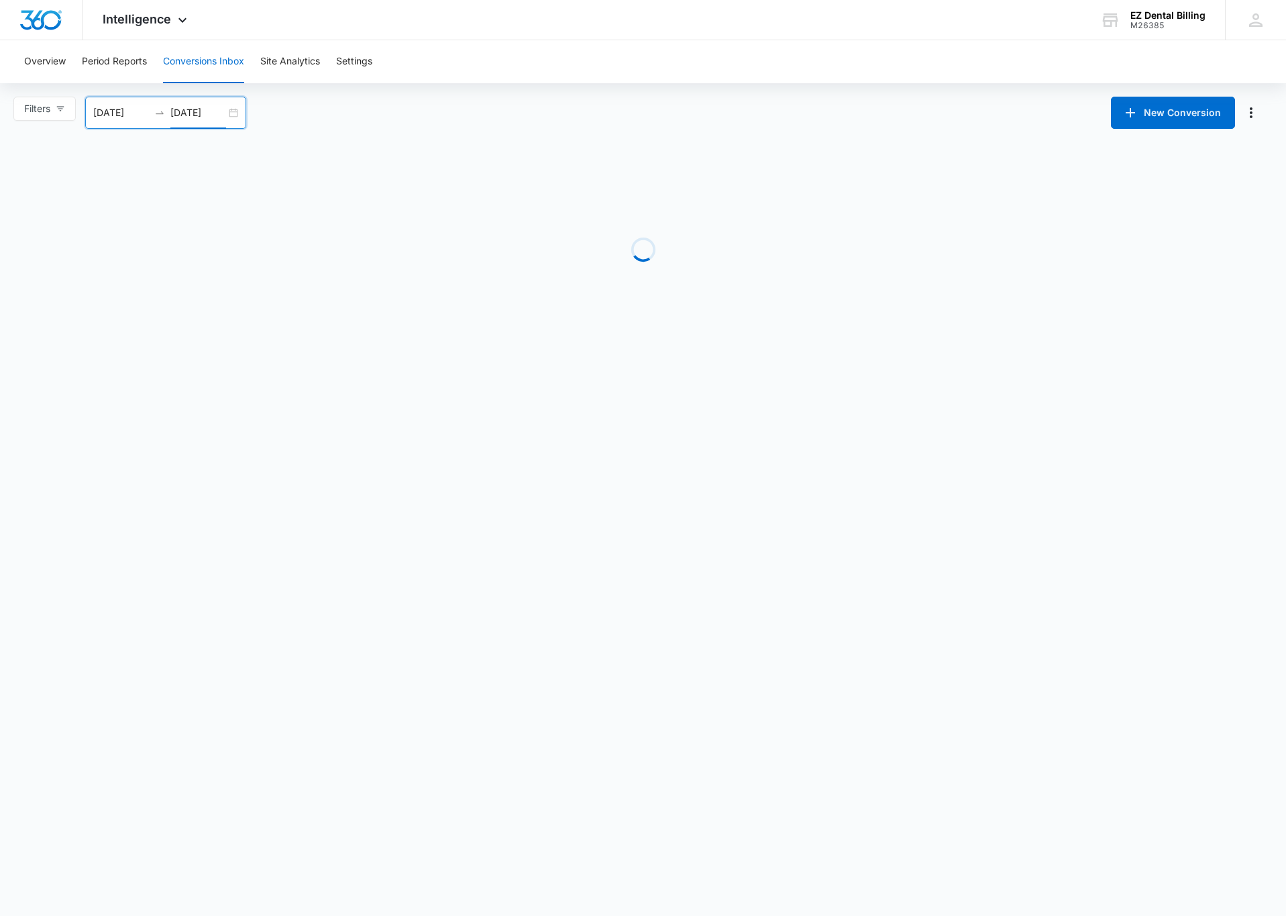
click at [109, 367] on body "Intelligence Apps Reputation Websites Forms CRM Email Social Content Ads Intell…" at bounding box center [643, 458] width 1286 height 916
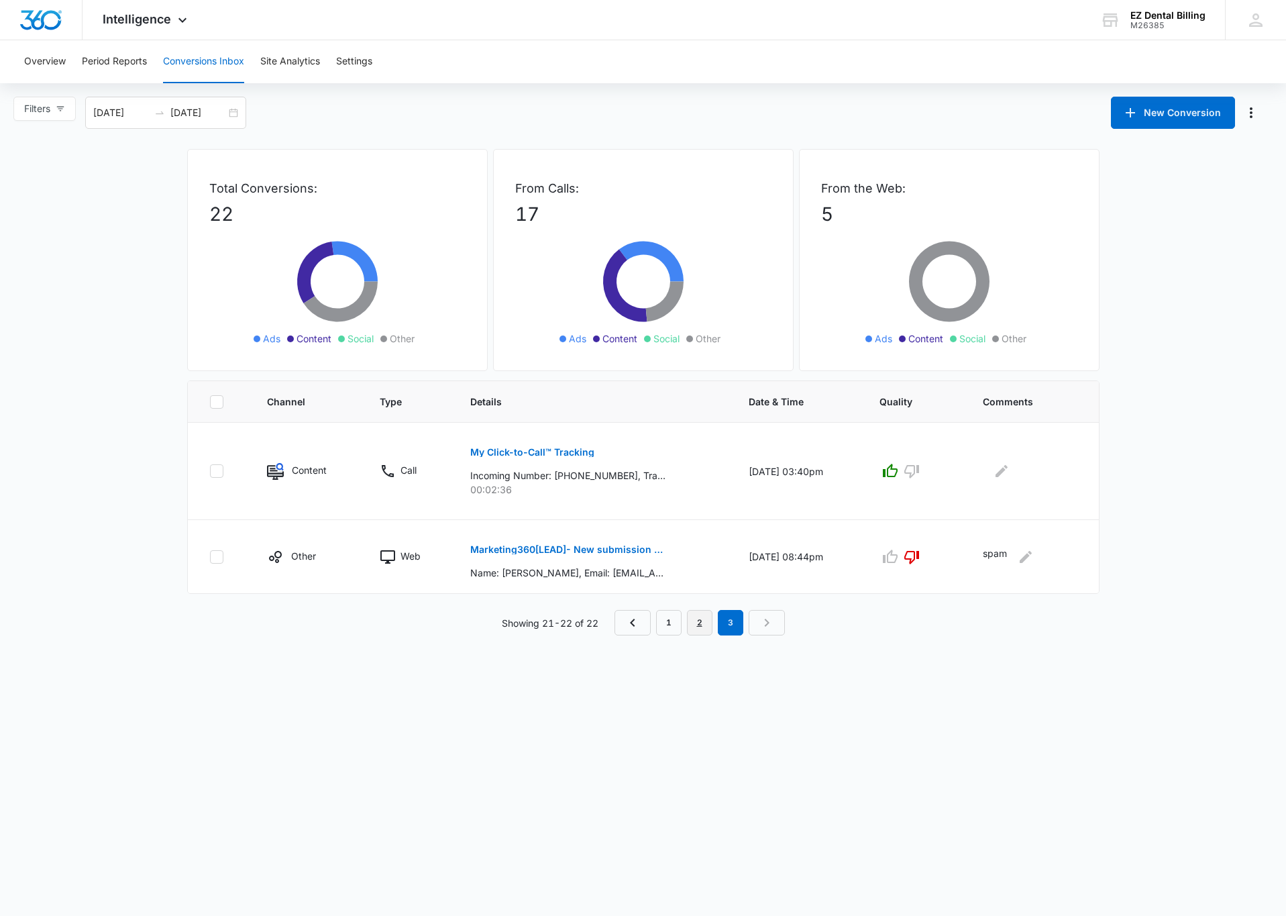
click at [699, 633] on link "2" at bounding box center [699, 622] width 25 height 25
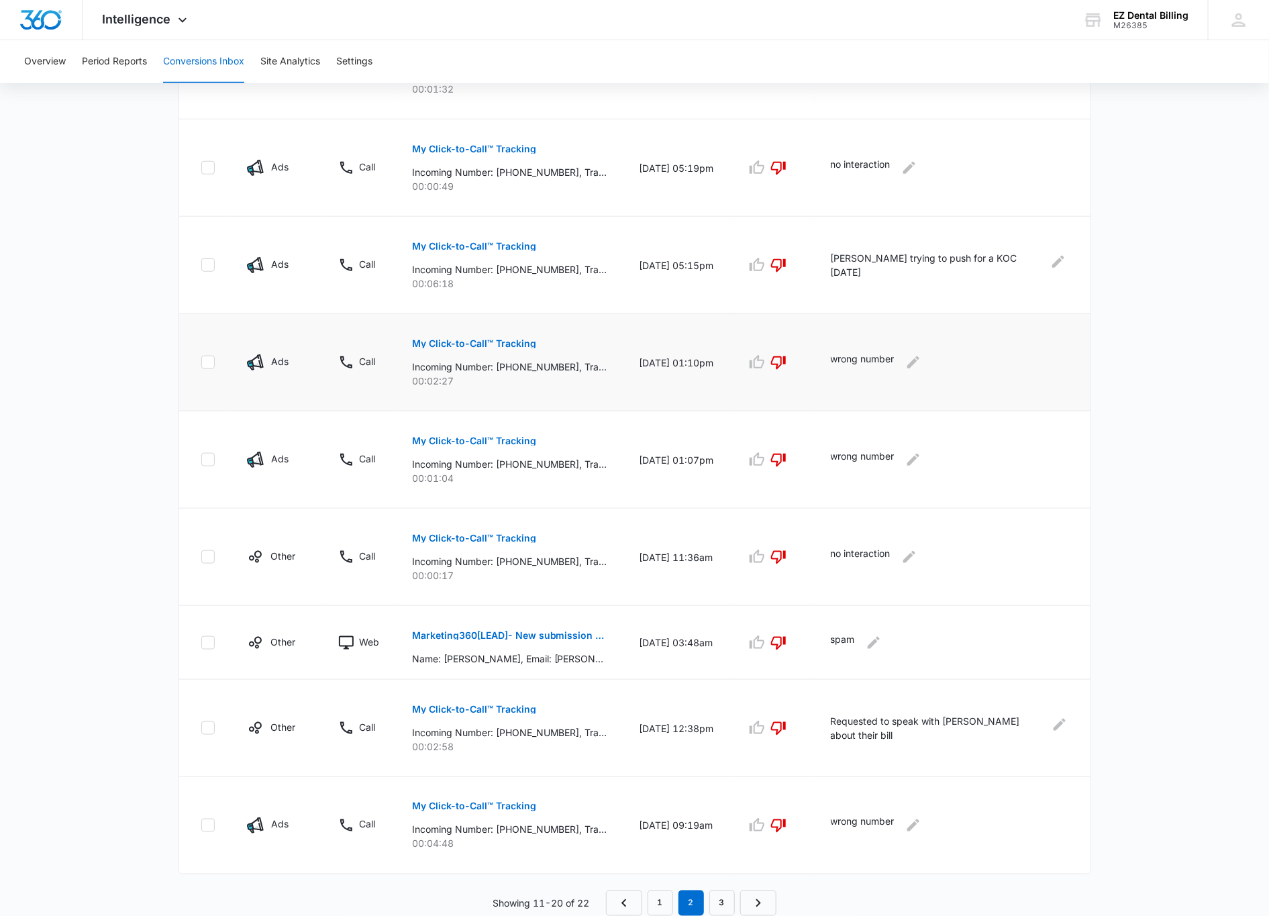
scroll to position [479, 0]
click at [650, 898] on link "1" at bounding box center [659, 902] width 25 height 25
